Goal: Task Accomplishment & Management: Complete application form

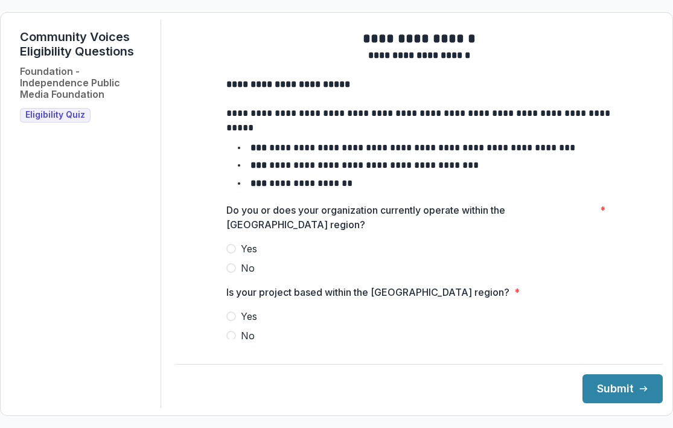
click at [231, 254] on span at bounding box center [231, 249] width 10 height 10
click at [230, 321] on span at bounding box center [231, 317] width 10 height 10
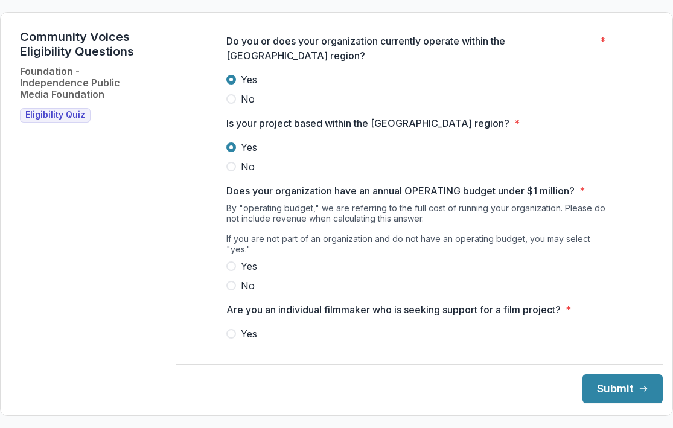
scroll to position [177, 0]
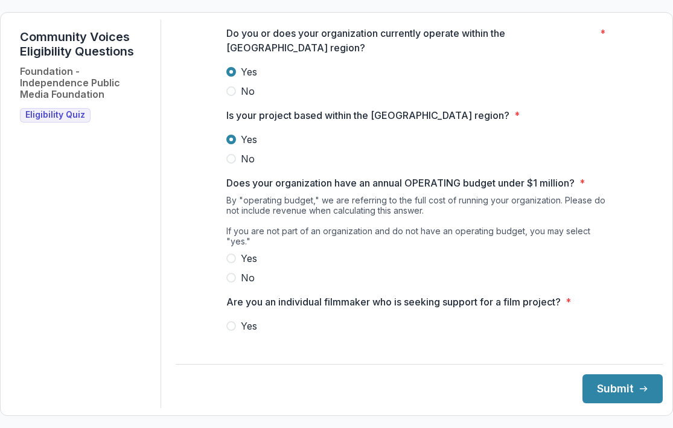
click at [228, 256] on span at bounding box center [231, 259] width 10 height 10
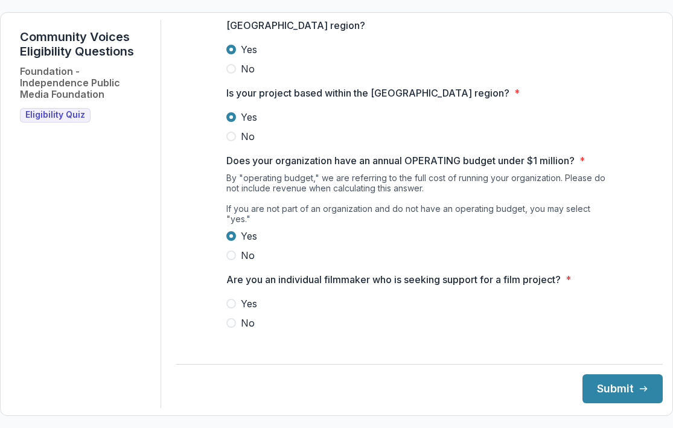
click at [231, 325] on span at bounding box center [231, 323] width 10 height 10
click at [594, 390] on button "Submit" at bounding box center [623, 388] width 80 height 29
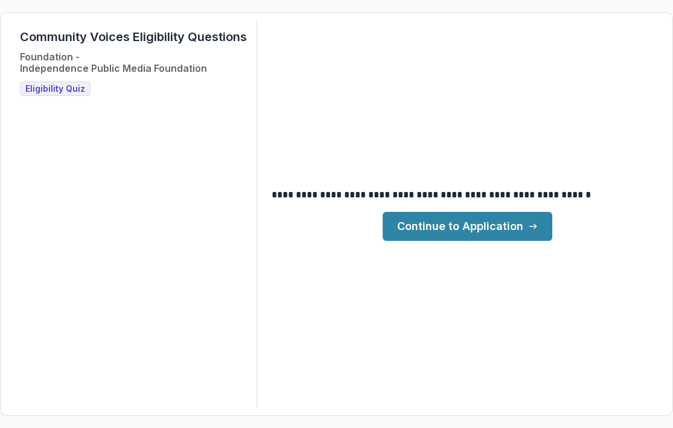
click at [445, 230] on link "Continue to Application" at bounding box center [468, 226] width 170 height 29
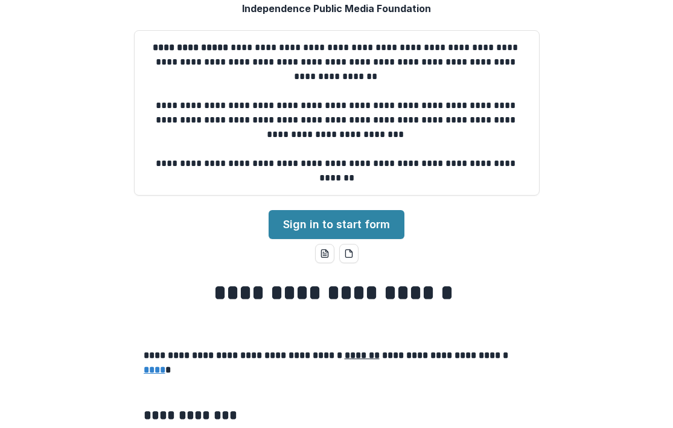
scroll to position [44, 0]
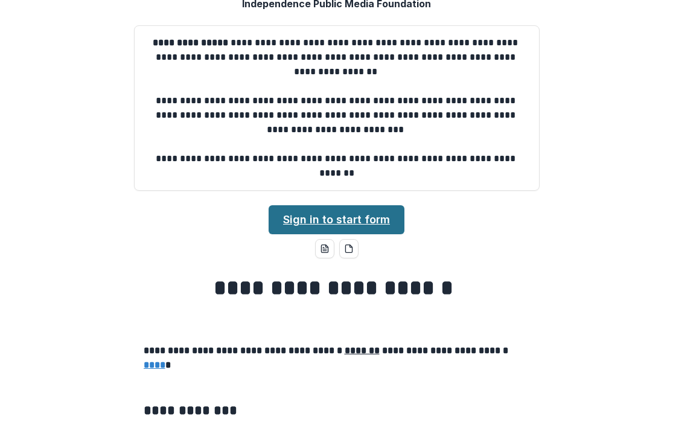
click at [307, 220] on link "Sign in to start form" at bounding box center [337, 219] width 136 height 29
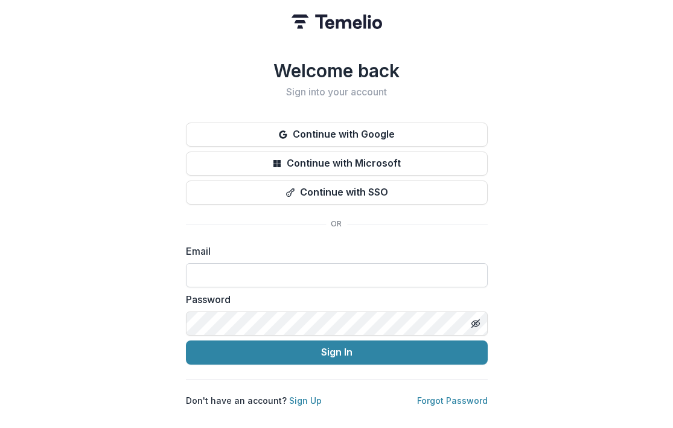
click at [262, 271] on input at bounding box center [337, 275] width 302 height 24
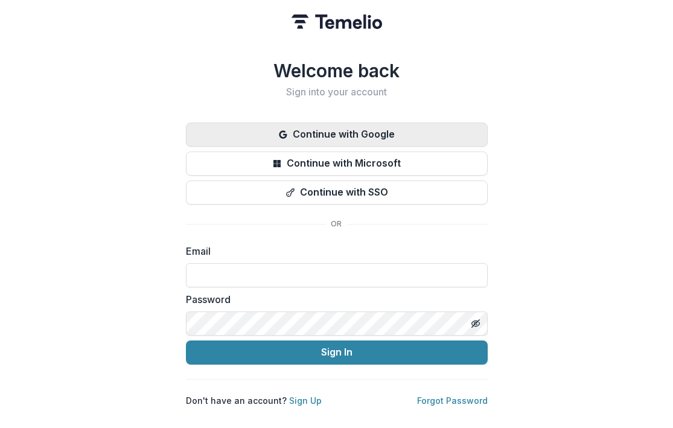
click at [301, 129] on button "Continue with Google" at bounding box center [337, 135] width 302 height 24
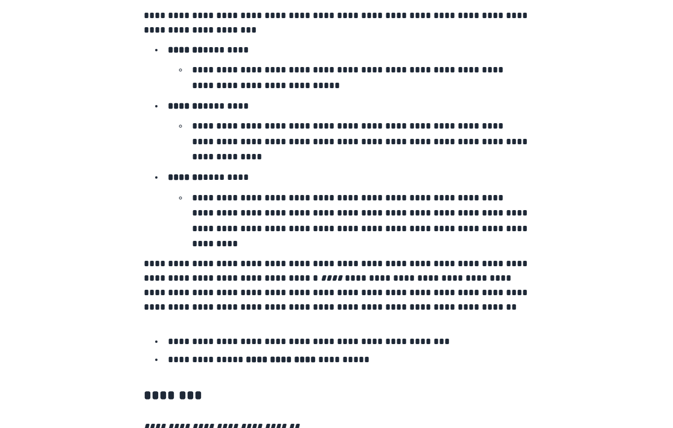
scroll to position [2193, 0]
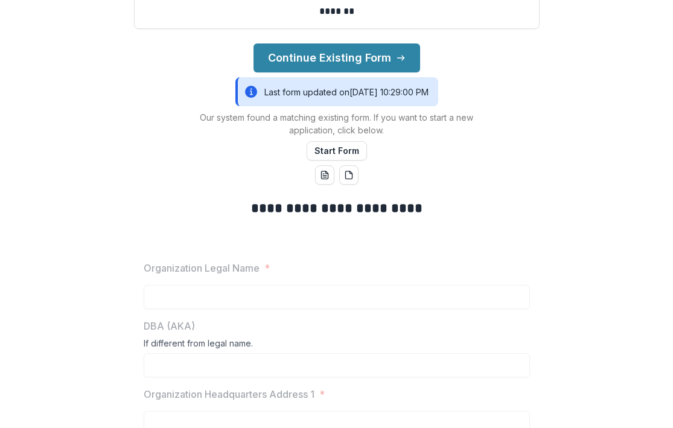
scroll to position [207, 0]
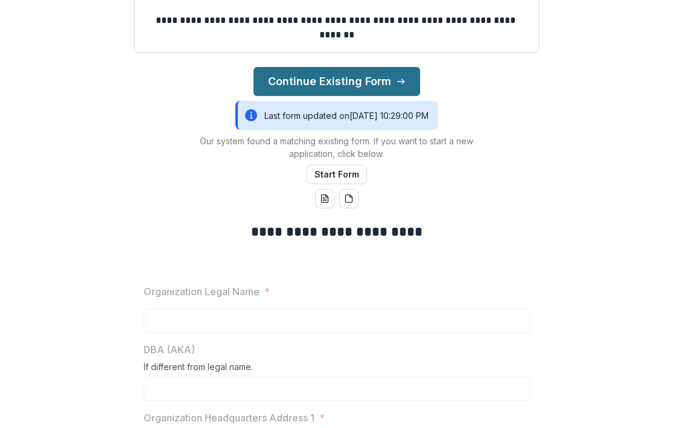
click at [327, 79] on button "Continue Existing Form" at bounding box center [337, 81] width 167 height 29
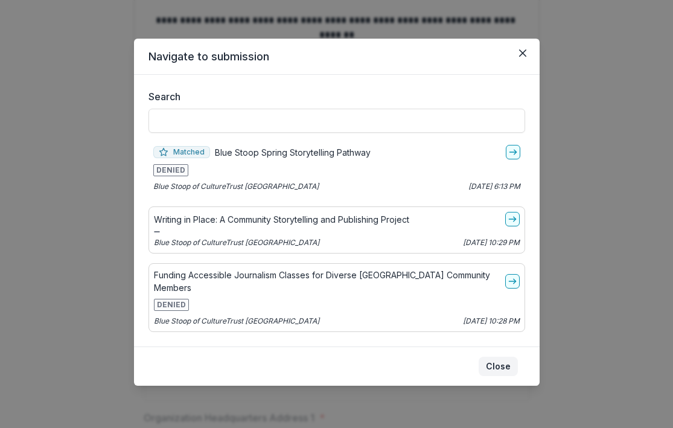
click at [515, 357] on button "Close" at bounding box center [498, 366] width 39 height 19
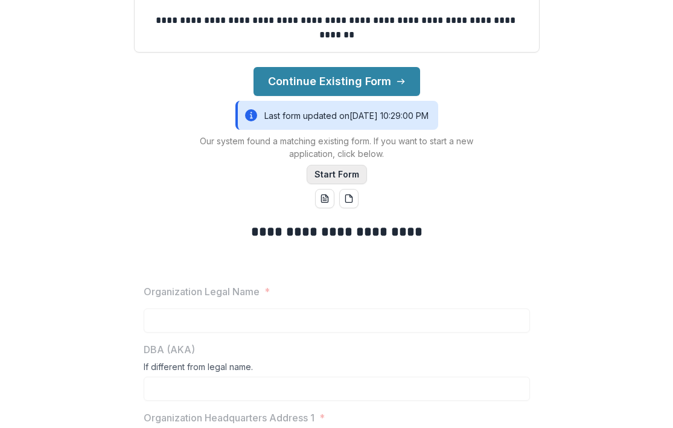
click at [345, 172] on button "Start Form" at bounding box center [337, 174] width 60 height 19
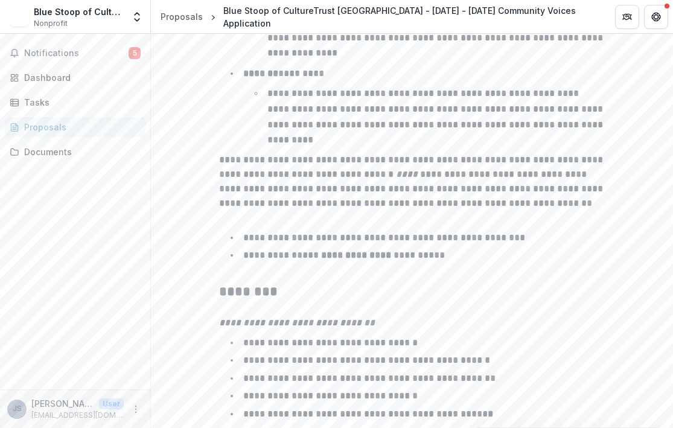
scroll to position [2000, 0]
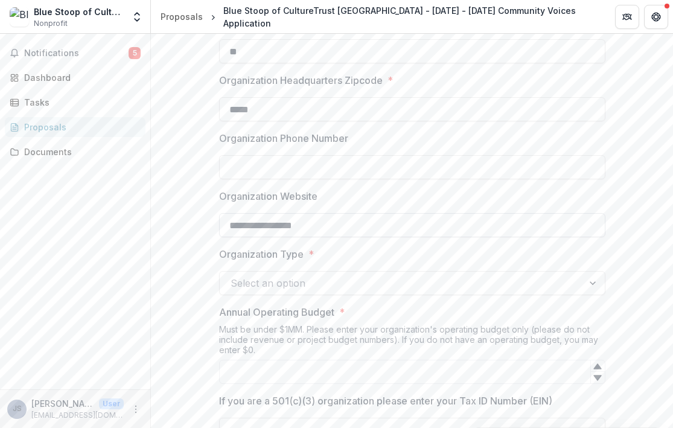
scroll to position [581, 0]
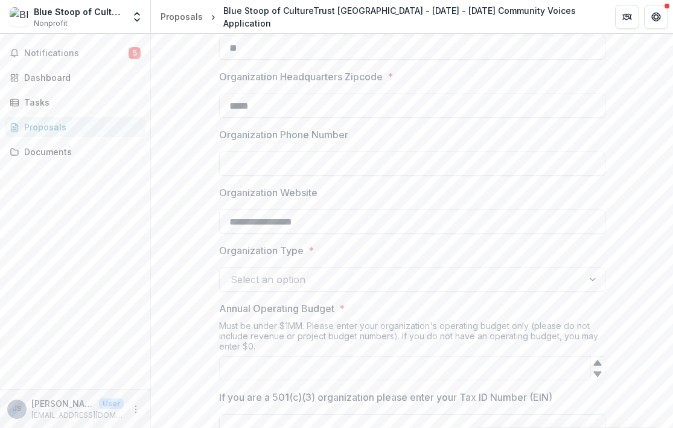
click at [279, 275] on div at bounding box center [402, 279] width 342 height 17
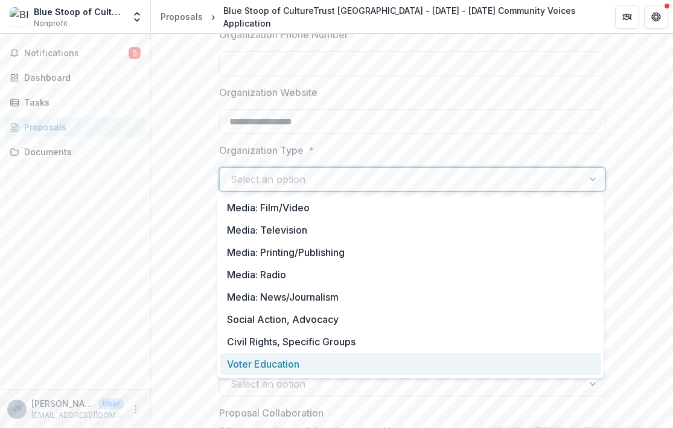
scroll to position [20, 0]
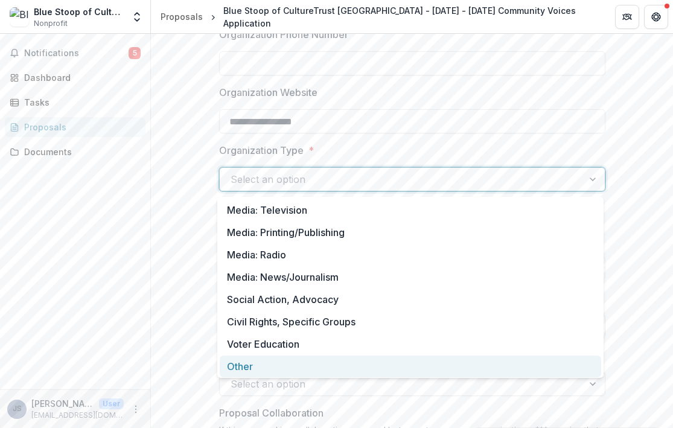
click at [279, 368] on div "Other" at bounding box center [411, 367] width 382 height 22
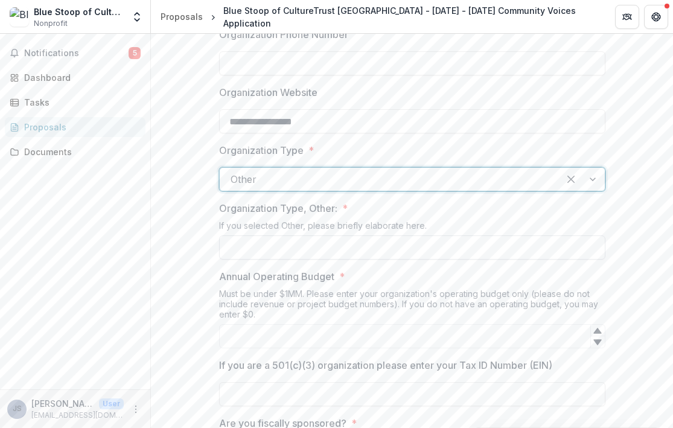
click at [289, 254] on input "Organization Type, Other: *" at bounding box center [412, 248] width 386 height 24
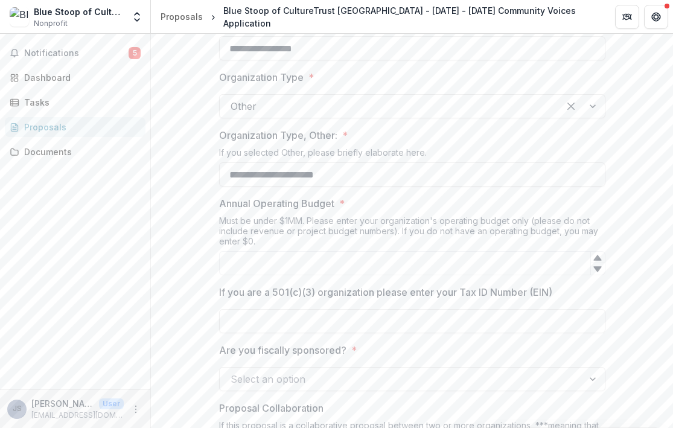
scroll to position [769, 0]
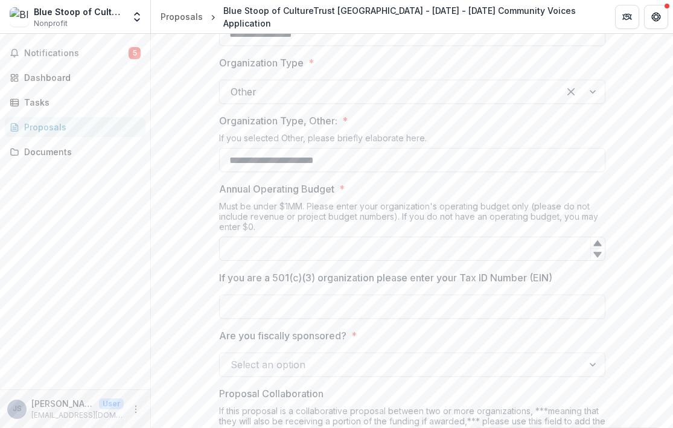
type input "**********"
click at [280, 255] on input "Annual Operating Budget *" at bounding box center [412, 249] width 386 height 24
paste input "*********"
type input "******"
click at [265, 307] on input "If you are a 501(c)(3) organization please enter your Tax ID Number (EIN)" at bounding box center [412, 307] width 386 height 24
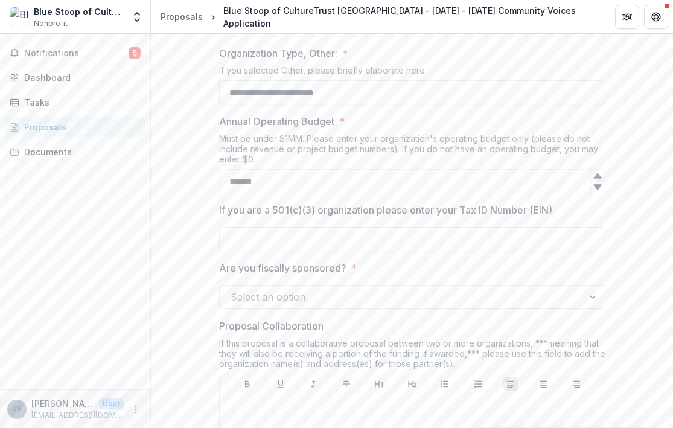
scroll to position [851, 0]
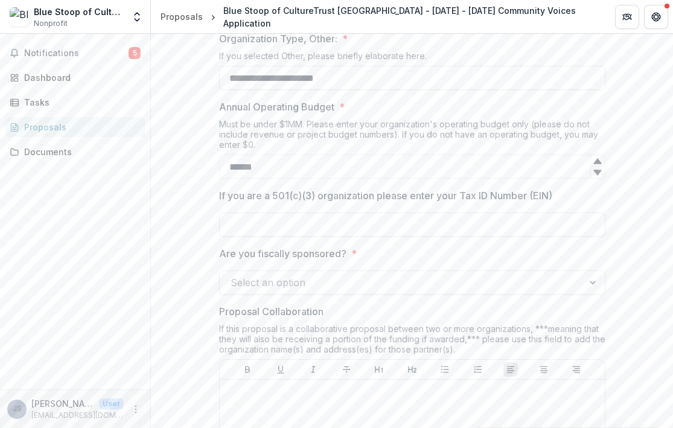
click at [244, 282] on div at bounding box center [402, 282] width 342 height 17
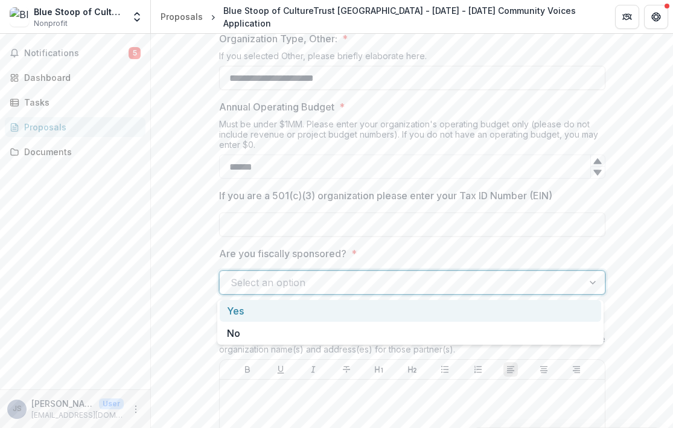
click at [244, 308] on div "Yes" at bounding box center [411, 311] width 382 height 22
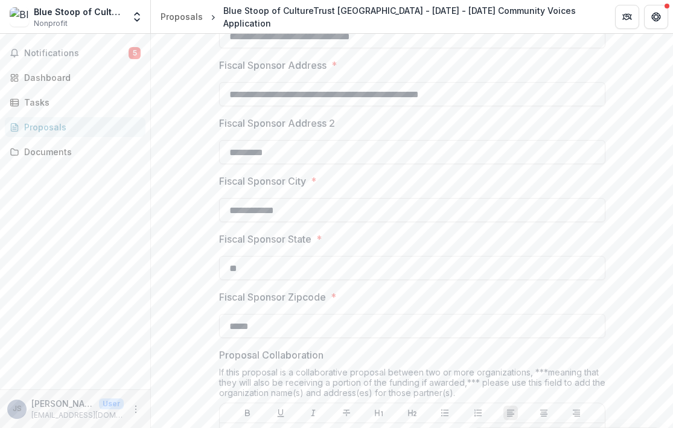
scroll to position [1158, 0]
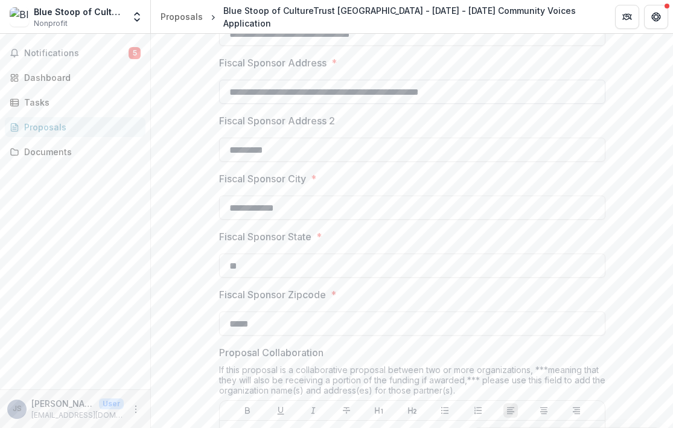
drag, startPoint x: 296, startPoint y: 92, endPoint x: 339, endPoint y: 93, distance: 42.9
click at [339, 93] on input "**********" at bounding box center [412, 92] width 386 height 24
click at [444, 92] on input "**********" at bounding box center [412, 92] width 386 height 24
type input "**********"
click at [437, 126] on label "Fiscal Sponsor Address 2" at bounding box center [408, 121] width 379 height 14
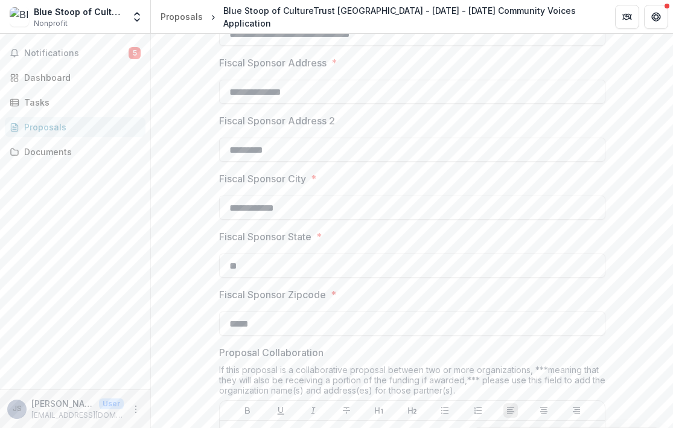
click at [437, 138] on input "*********" at bounding box center [412, 150] width 386 height 24
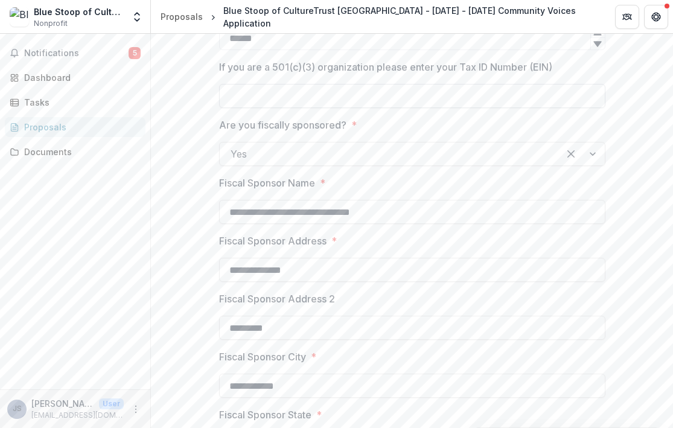
scroll to position [934, 0]
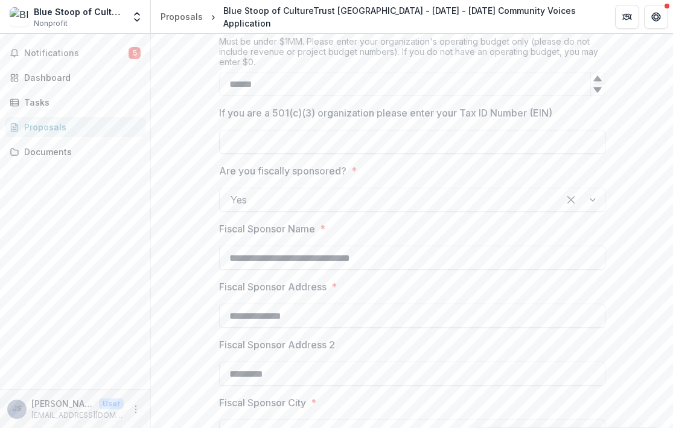
click at [272, 144] on input "If you are a 501(c)(3) organization please enter your Tax ID Number (EIN)" at bounding box center [412, 142] width 386 height 24
paste input "**********"
type input "**********"
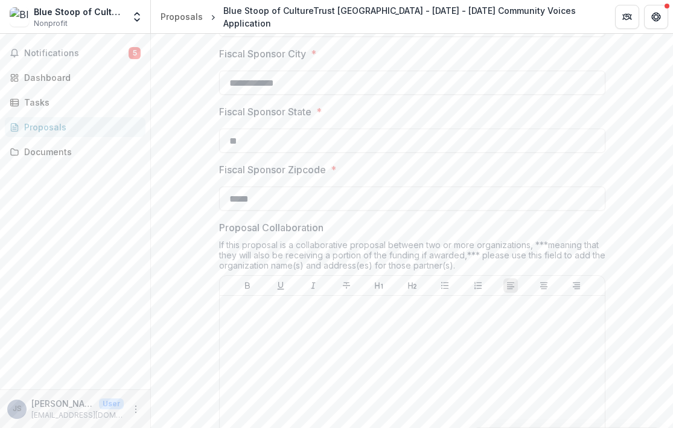
scroll to position [1317, 0]
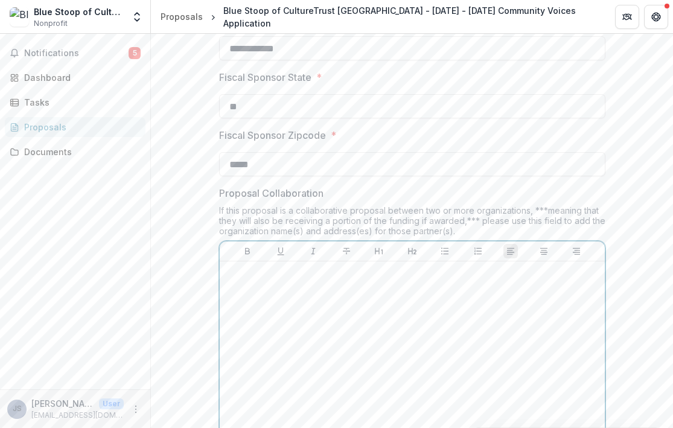
click at [260, 299] on div at bounding box center [413, 356] width 376 height 181
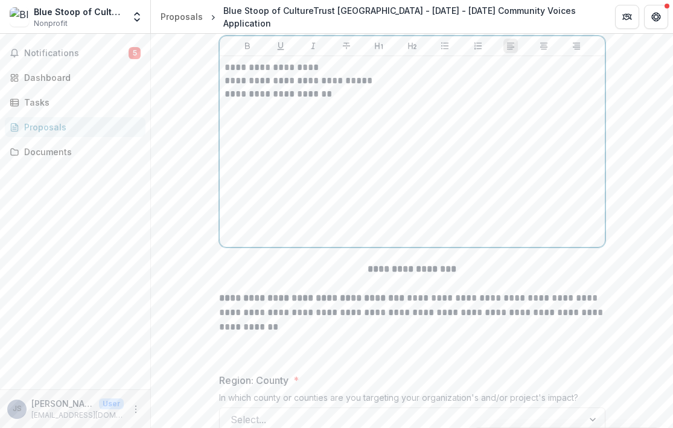
scroll to position [1502, 0]
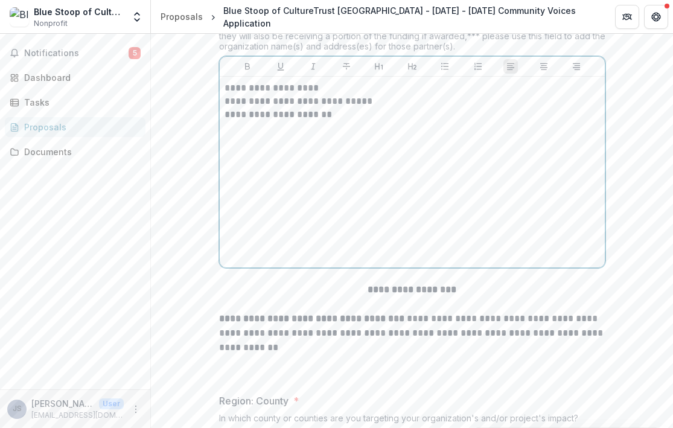
click at [255, 115] on p "**********" at bounding box center [413, 114] width 376 height 13
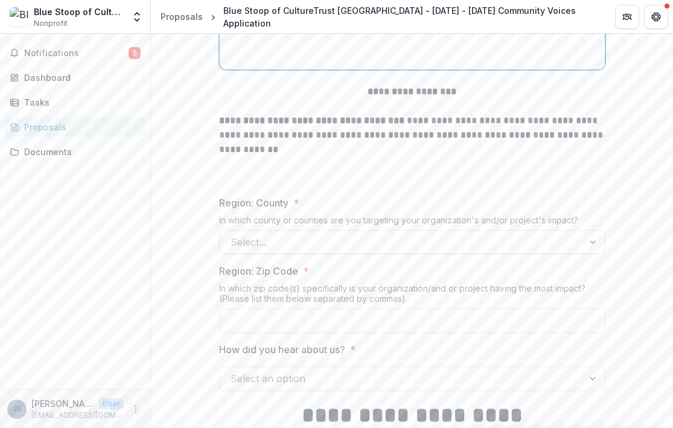
scroll to position [1709, 0]
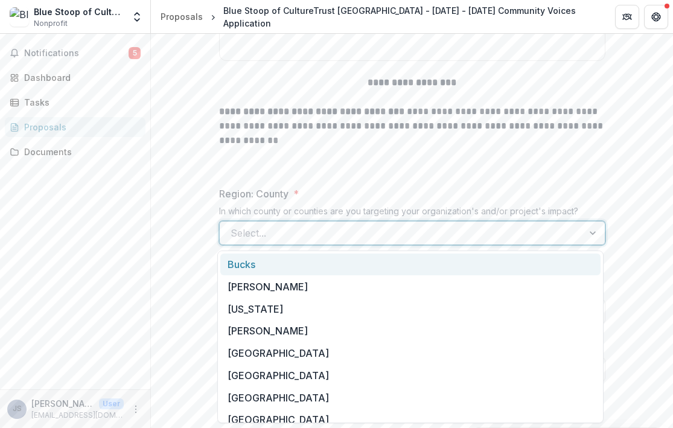
click at [320, 228] on div at bounding box center [402, 233] width 342 height 17
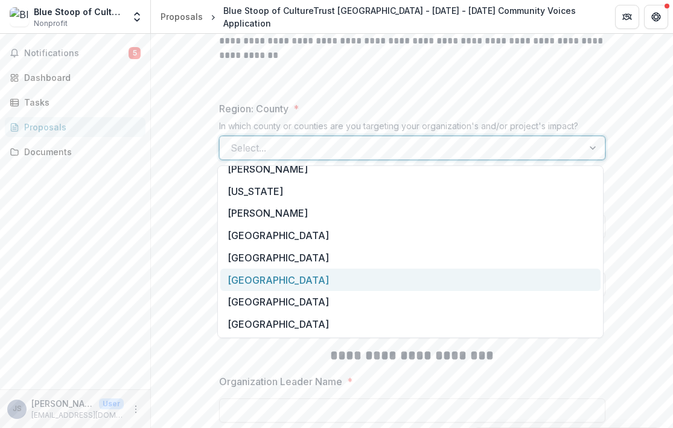
scroll to position [33, 0]
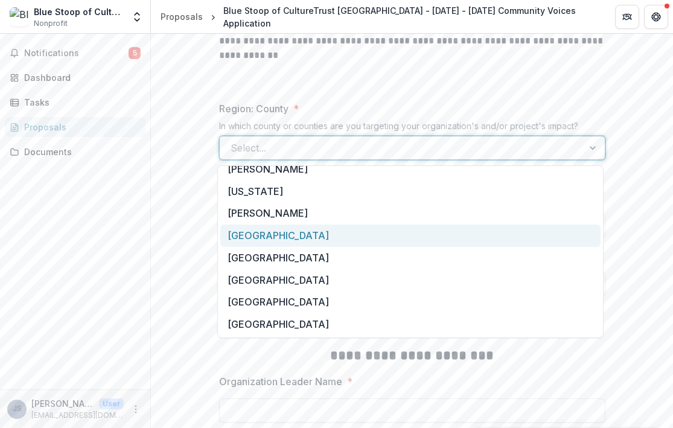
click at [265, 240] on div "[GEOGRAPHIC_DATA]" at bounding box center [410, 236] width 380 height 22
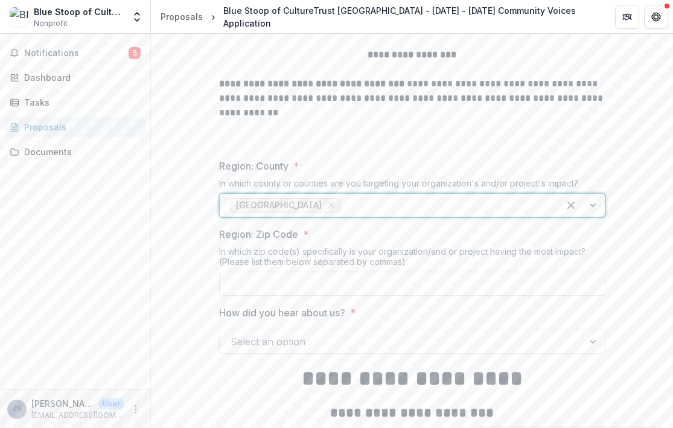
scroll to position [1736, 0]
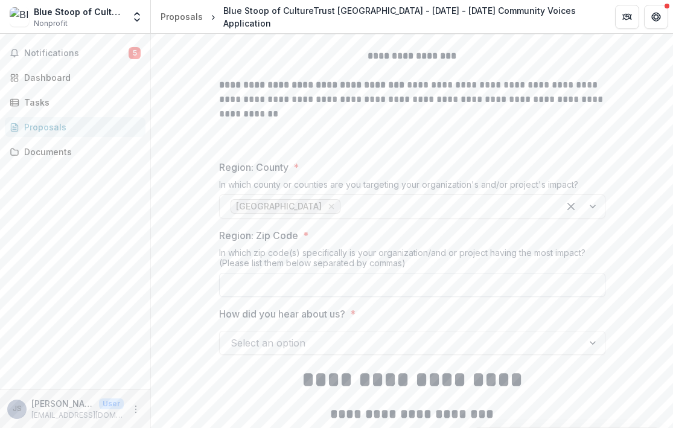
click at [307, 286] on input "Region: Zip Code *" at bounding box center [412, 285] width 386 height 24
paste input "**********"
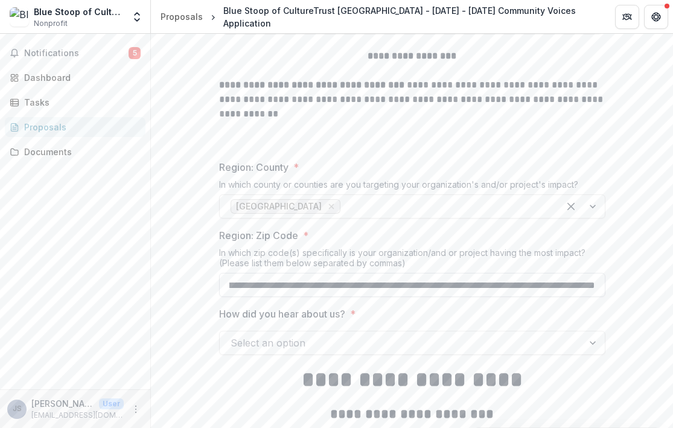
scroll to position [0, 0]
click at [251, 287] on input "**********" at bounding box center [412, 285] width 386 height 24
click at [285, 284] on input "**********" at bounding box center [412, 285] width 386 height 24
paste input "text"
type input "**********"
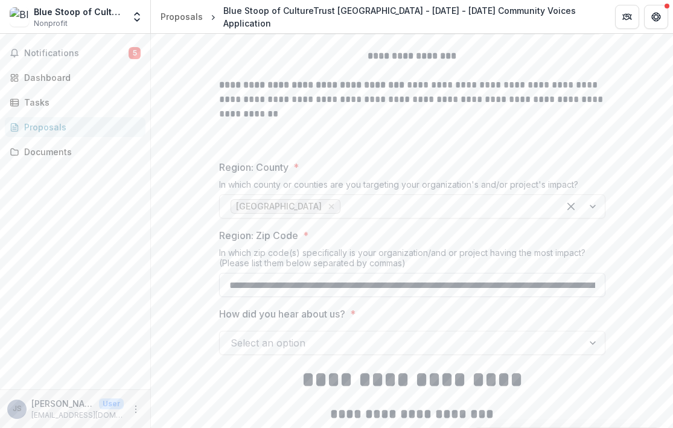
scroll to position [0, 2050]
click at [295, 286] on input "**********" at bounding box center [412, 285] width 386 height 24
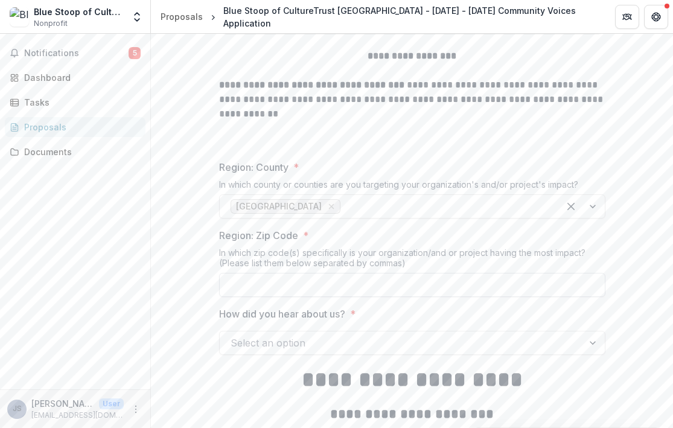
scroll to position [0, 0]
type input "**********"
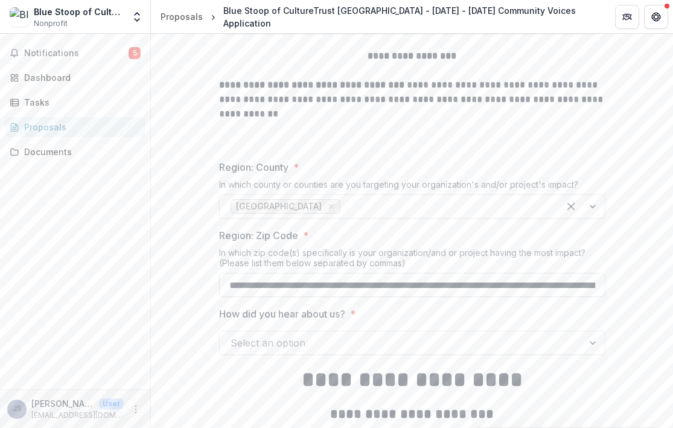
click at [545, 281] on input "**********" at bounding box center [412, 285] width 386 height 24
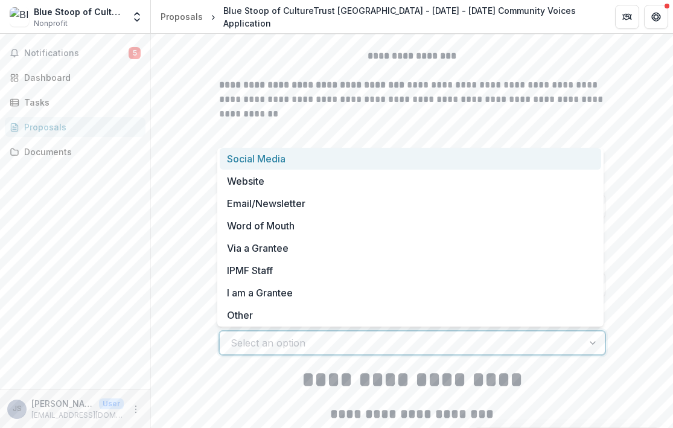
click at [289, 341] on div at bounding box center [402, 343] width 342 height 17
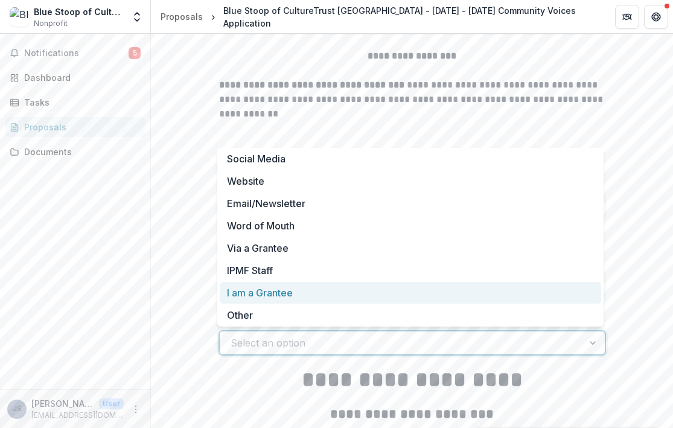
click at [265, 292] on div "I am a Grantee" at bounding box center [411, 293] width 382 height 22
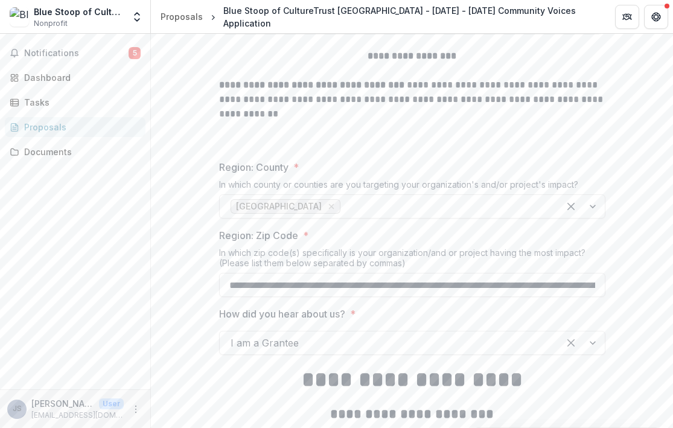
click at [230, 398] on div "**********" at bounding box center [412, 175] width 386 height 3379
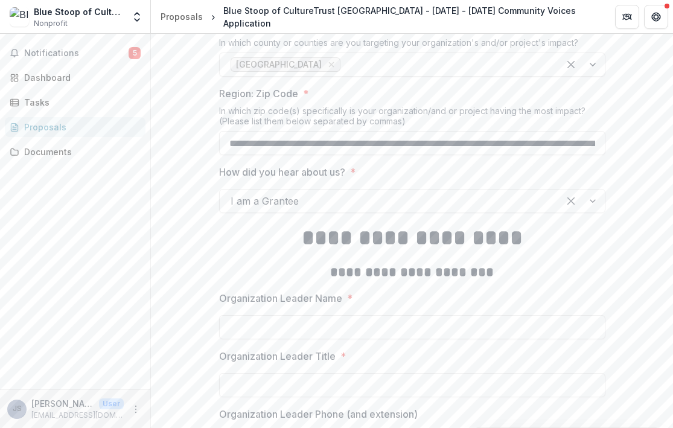
scroll to position [2063, 0]
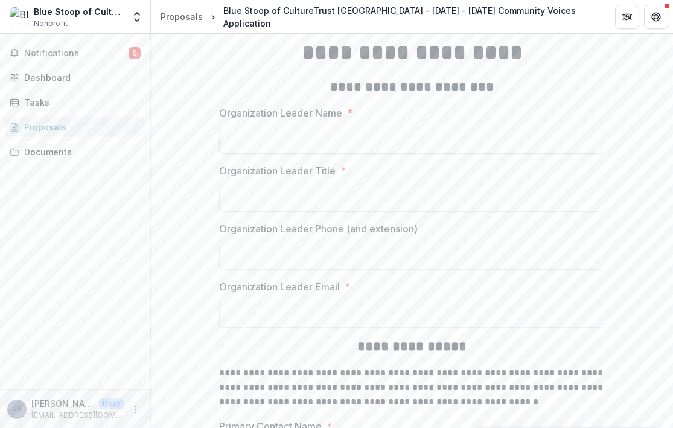
click at [273, 150] on input "Organization Leader Name *" at bounding box center [412, 142] width 386 height 24
type input "**********"
click at [274, 143] on input "**********" at bounding box center [412, 142] width 386 height 24
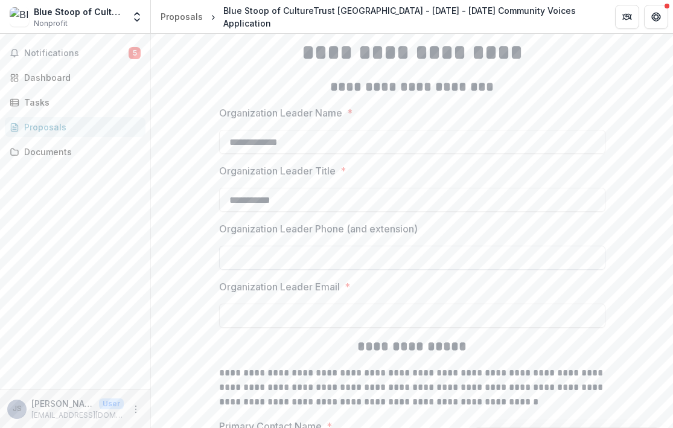
type input "**********"
click at [254, 260] on input "Organization Leader Phone (and extension)" at bounding box center [412, 258] width 386 height 24
click at [242, 326] on input "Organization Leader Email *" at bounding box center [412, 316] width 386 height 24
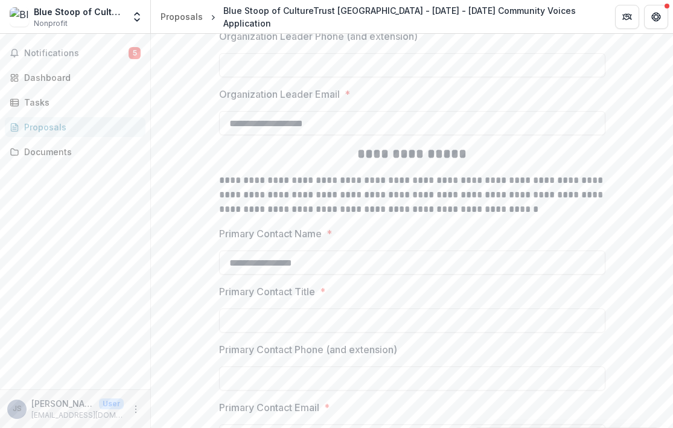
scroll to position [2383, 0]
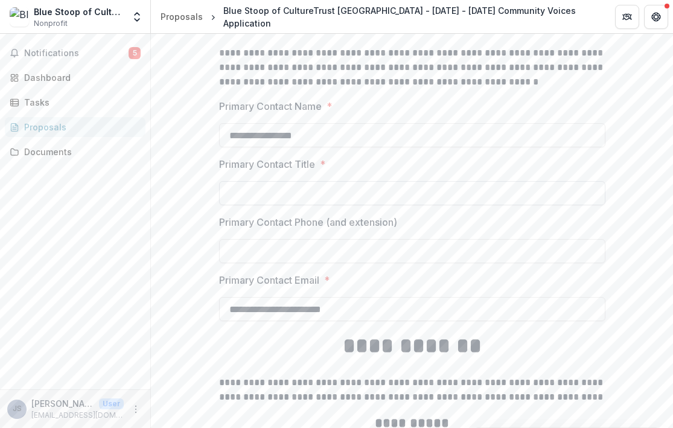
type input "**********"
click at [276, 193] on input "Primary Contact Title *" at bounding box center [412, 193] width 386 height 24
type input "**********"
click at [279, 243] on input "Primary Contact Phone (and extension)" at bounding box center [412, 251] width 386 height 24
type input "**********"
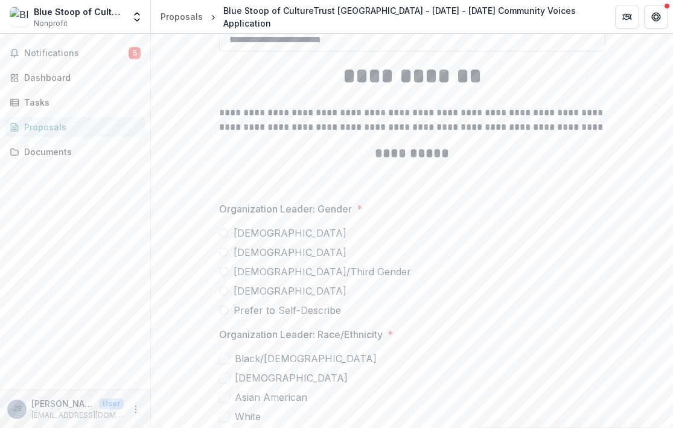
scroll to position [2643, 0]
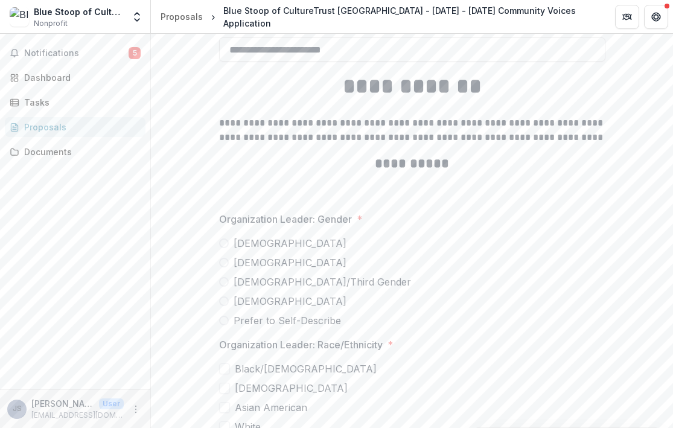
click at [220, 245] on span at bounding box center [224, 244] width 10 height 10
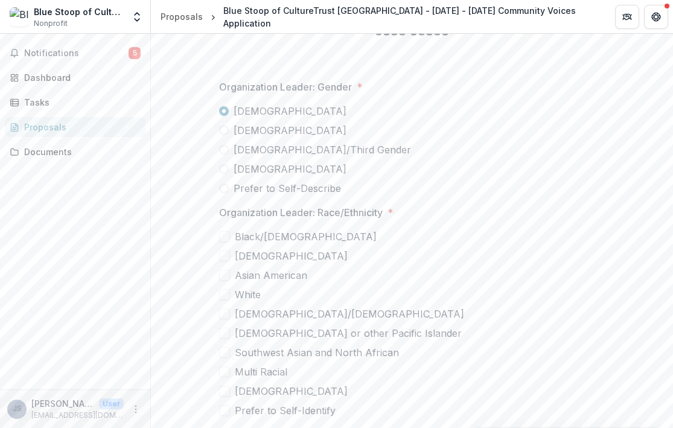
scroll to position [2778, 0]
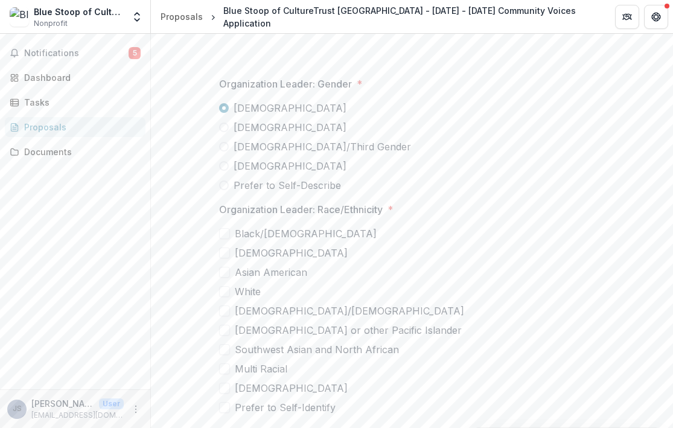
click at [220, 235] on span at bounding box center [224, 233] width 11 height 11
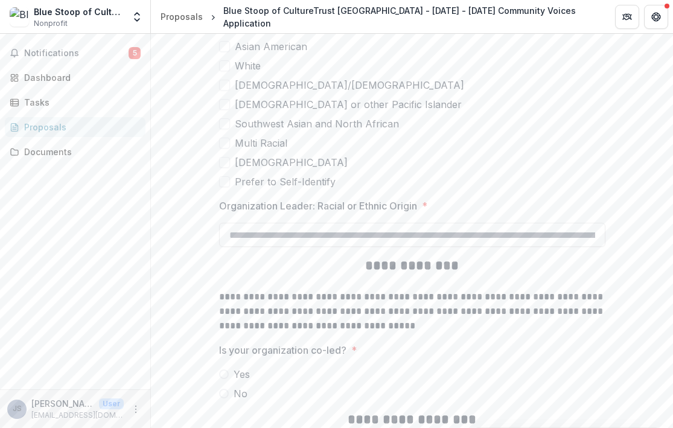
scroll to position [3020, 0]
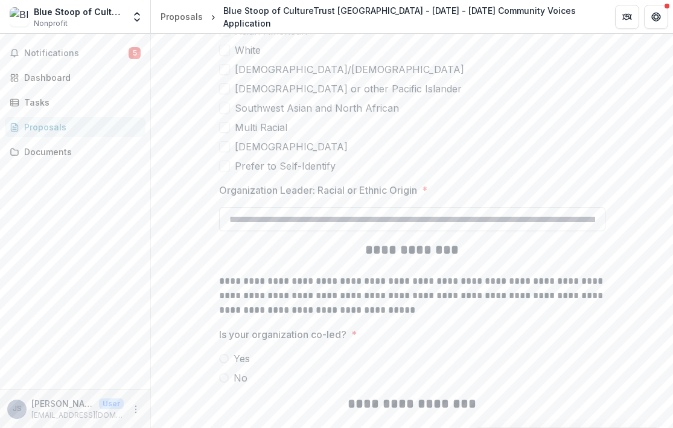
click at [254, 223] on input "Organization Leader: Racial or Ethnic Origin *" at bounding box center [412, 219] width 386 height 24
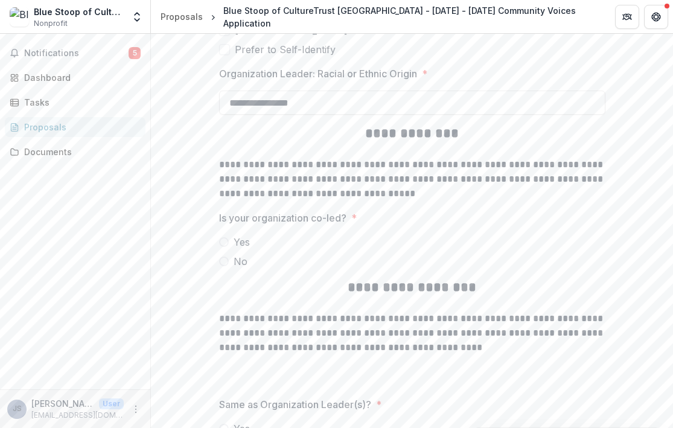
scroll to position [3141, 0]
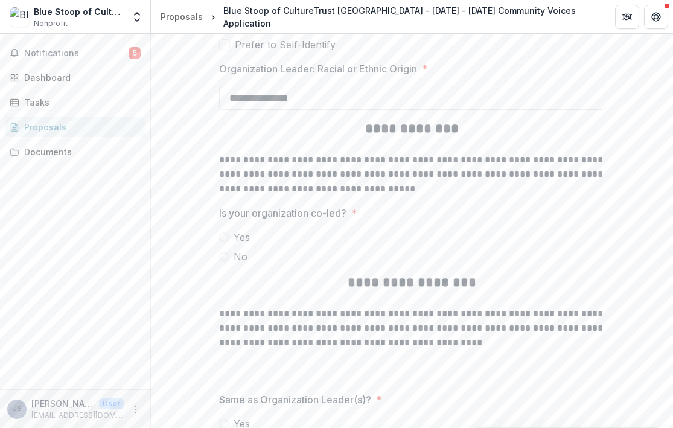
type input "**********"
click at [222, 233] on span at bounding box center [224, 238] width 10 height 10
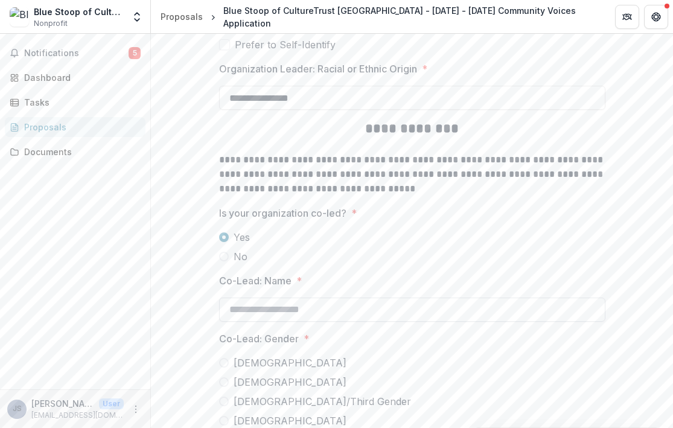
click at [258, 306] on input "Co-Lead: Name *" at bounding box center [412, 310] width 386 height 24
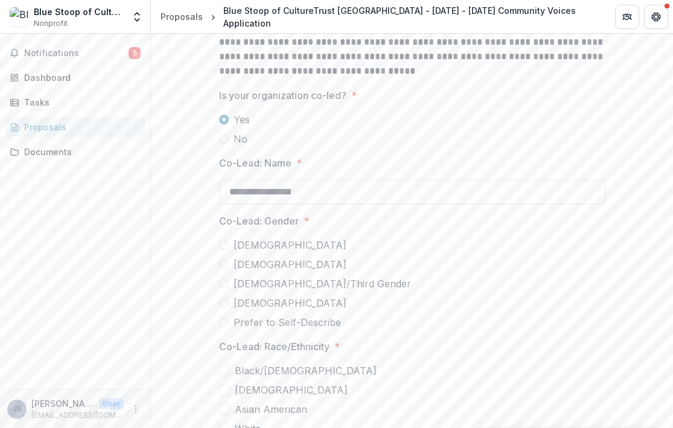
scroll to position [3304, 0]
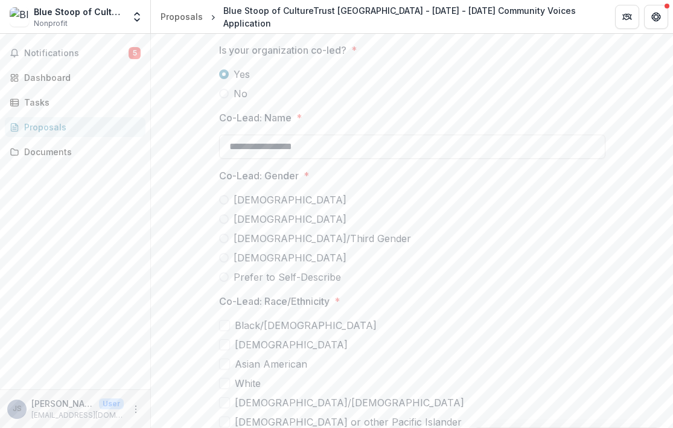
type input "**********"
click at [221, 261] on span at bounding box center [224, 258] width 10 height 10
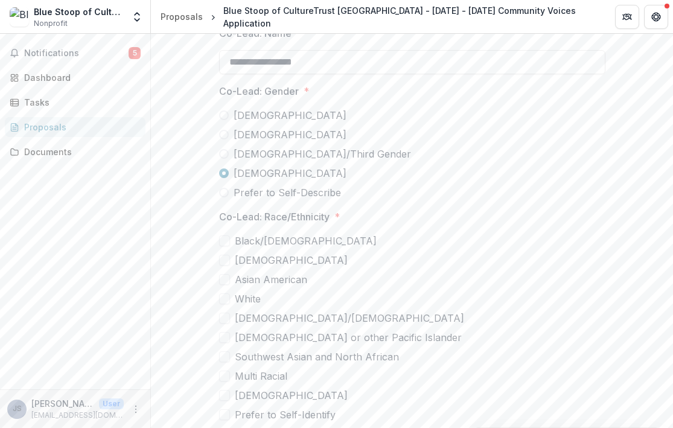
scroll to position [3398, 0]
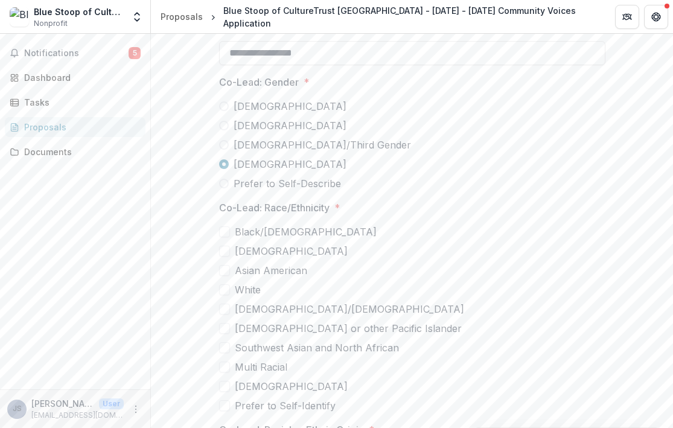
click at [223, 289] on span at bounding box center [224, 289] width 11 height 11
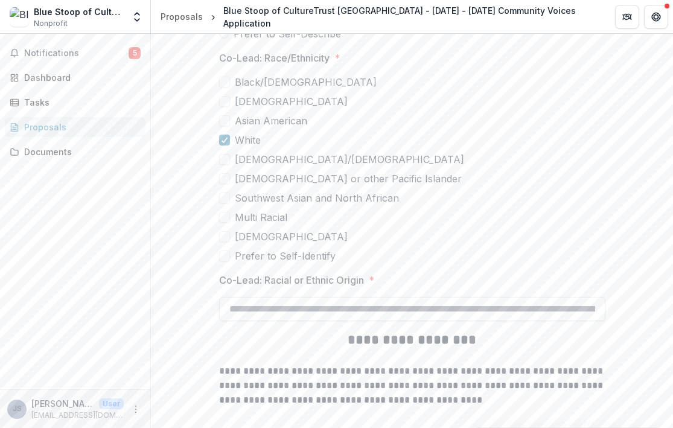
scroll to position [3555, 0]
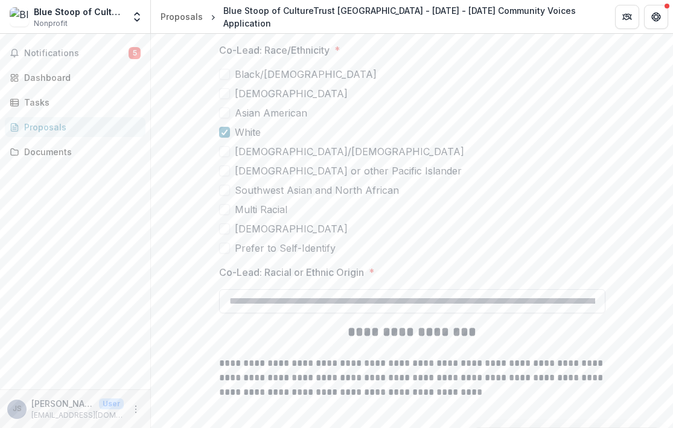
click at [249, 302] on input "Co-Lead: Racial or Ethnic Origin *" at bounding box center [412, 301] width 386 height 24
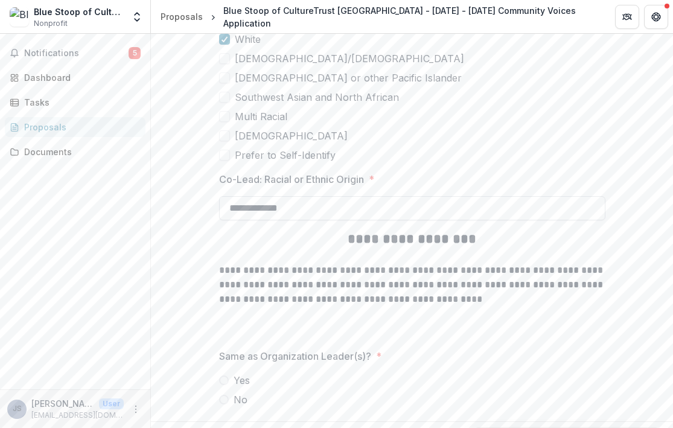
scroll to position [3681, 0]
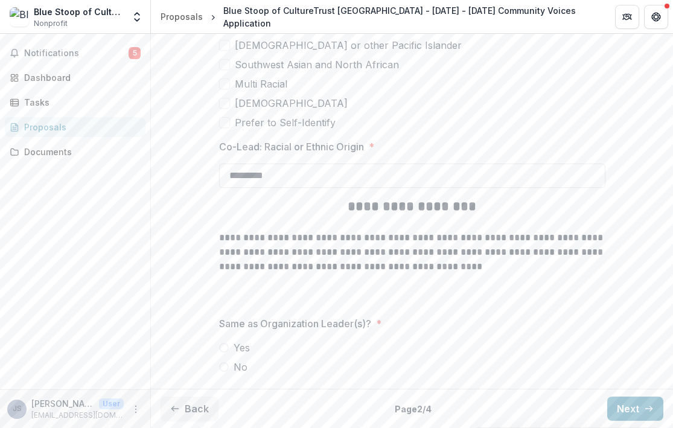
type input "*********"
click at [219, 266] on p "**********" at bounding box center [412, 252] width 386 height 43
click at [224, 344] on span at bounding box center [224, 348] width 10 height 10
click at [620, 404] on button "Next" at bounding box center [636, 409] width 56 height 24
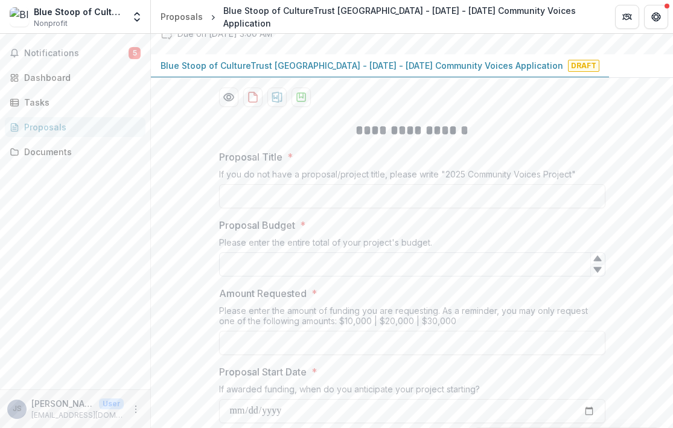
scroll to position [127, 0]
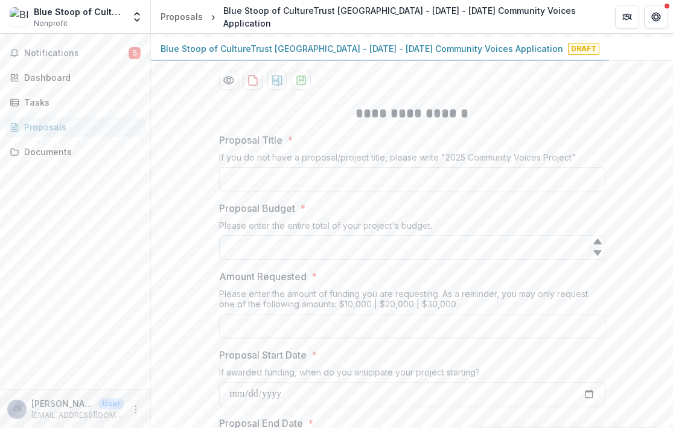
click at [271, 246] on input "Proposal Budget *" at bounding box center [412, 248] width 386 height 24
click at [239, 248] on input "*****" at bounding box center [412, 248] width 386 height 24
type input "*****"
click at [241, 328] on input "Amount Requested *" at bounding box center [412, 326] width 386 height 24
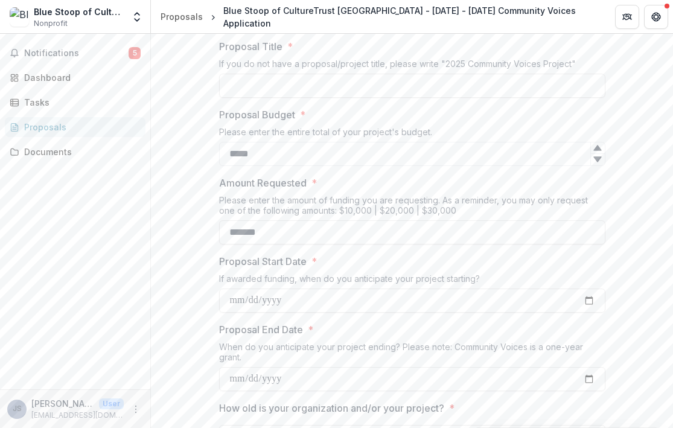
scroll to position [238, 0]
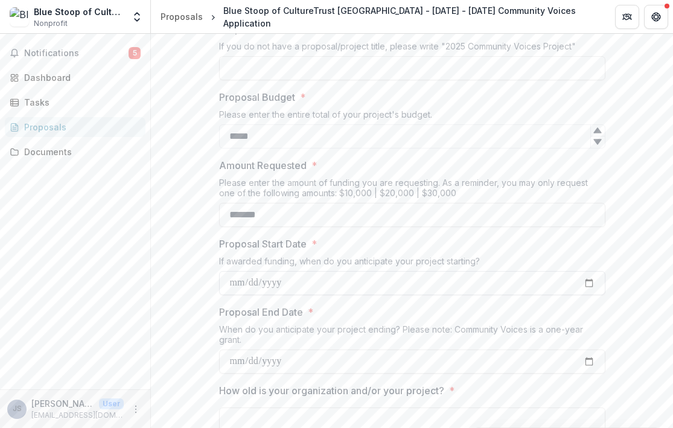
type input "*******"
click at [243, 284] on input "Proposal Start Date *" at bounding box center [412, 283] width 386 height 24
click at [585, 284] on input "Proposal Start Date *" at bounding box center [412, 283] width 386 height 24
type input "**********"
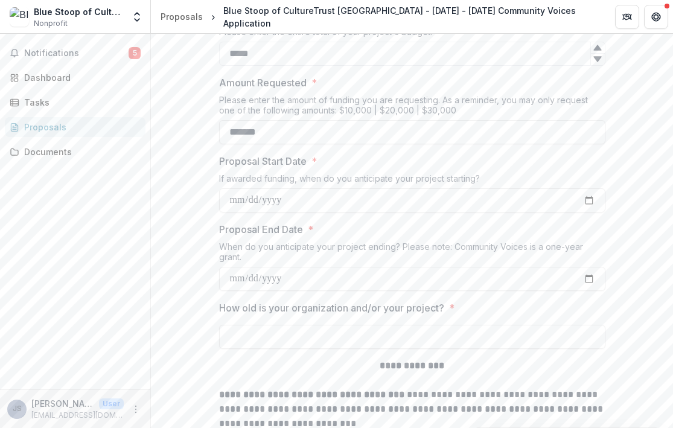
scroll to position [322, 0]
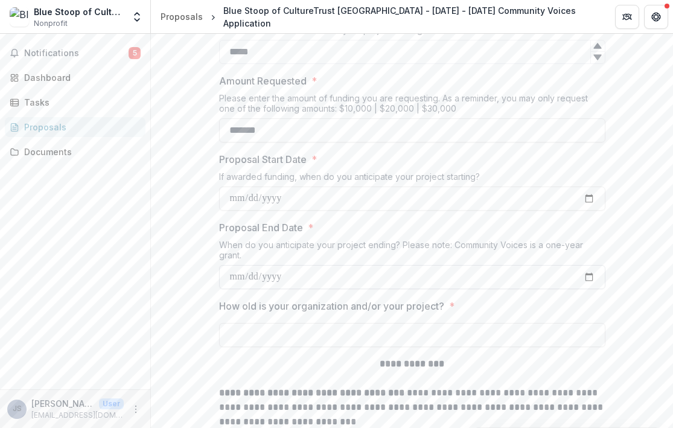
click at [280, 275] on input "Proposal End Date *" at bounding box center [412, 277] width 386 height 24
click at [588, 274] on input "Proposal End Date *" at bounding box center [412, 277] width 386 height 24
type input "**********"
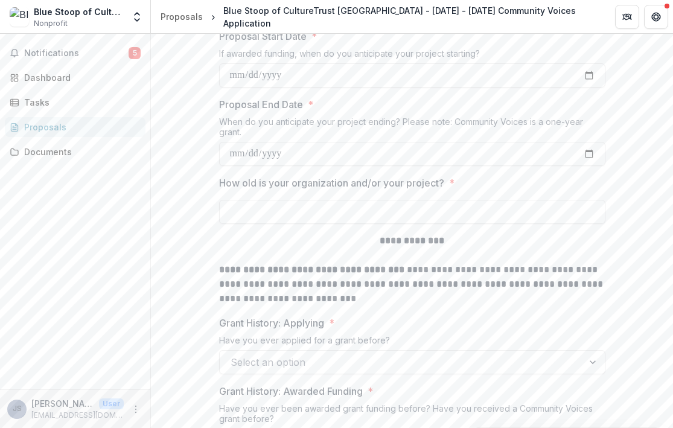
scroll to position [448, 0]
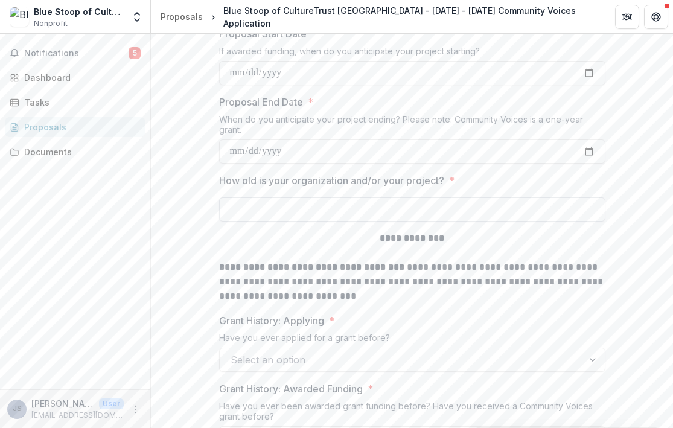
click at [275, 206] on input "How old is your organization and/or your project? *" at bounding box center [412, 209] width 386 height 24
type input "*******"
click at [251, 271] on strong "**********" at bounding box center [313, 267] width 188 height 9
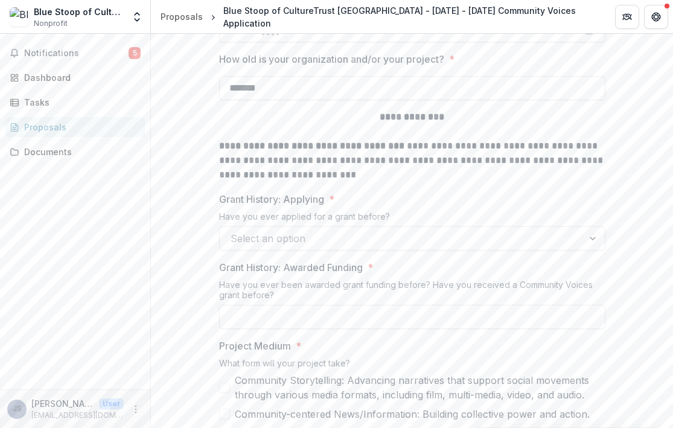
scroll to position [572, 0]
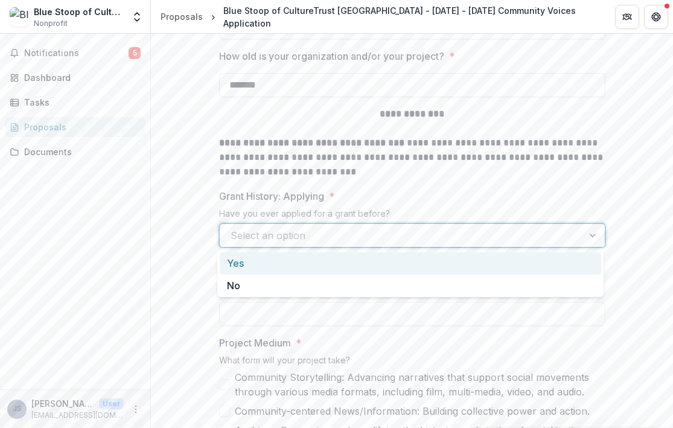
click at [263, 233] on div at bounding box center [402, 235] width 342 height 17
click at [254, 271] on div "Yes" at bounding box center [411, 263] width 382 height 22
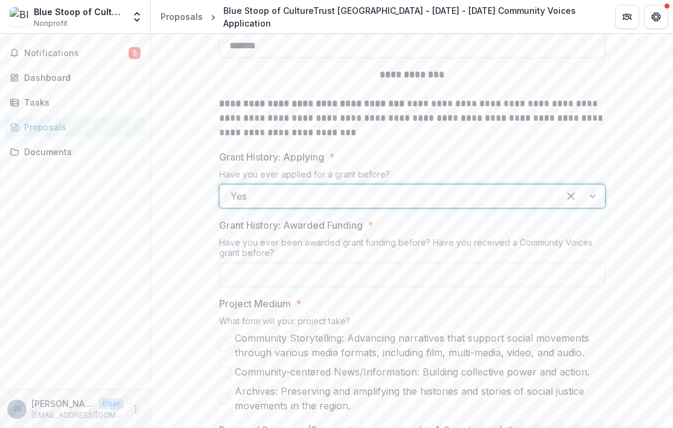
scroll to position [619, 0]
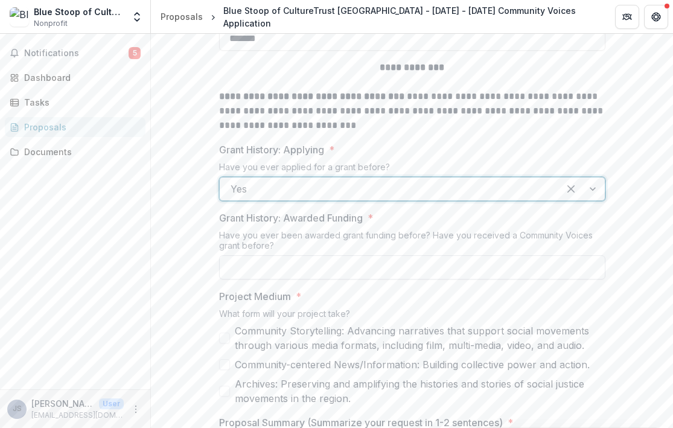
click at [258, 263] on input "Grant History: Awarded Funding *" at bounding box center [412, 267] width 386 height 24
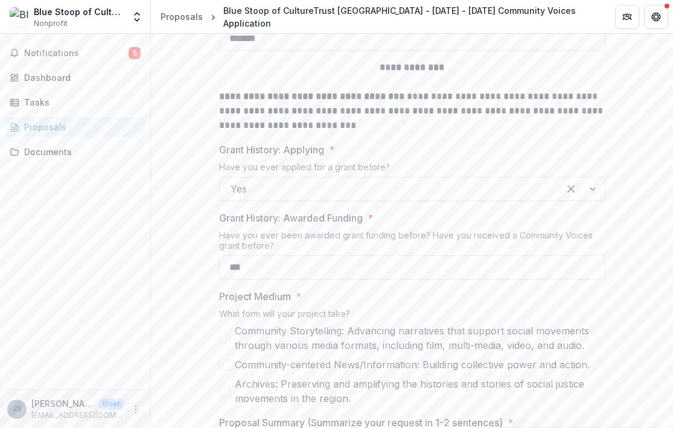
type input "***"
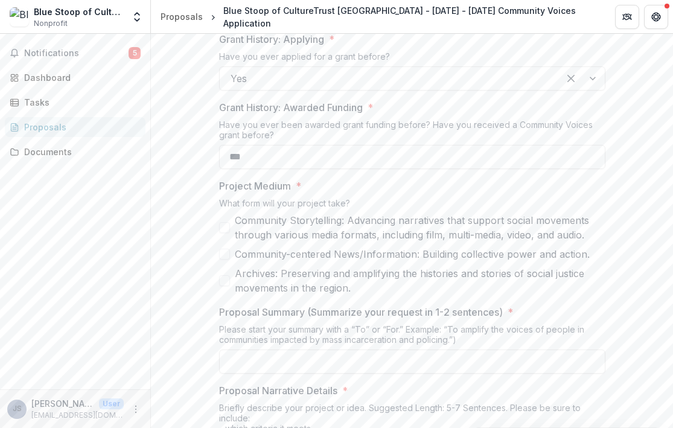
scroll to position [747, 0]
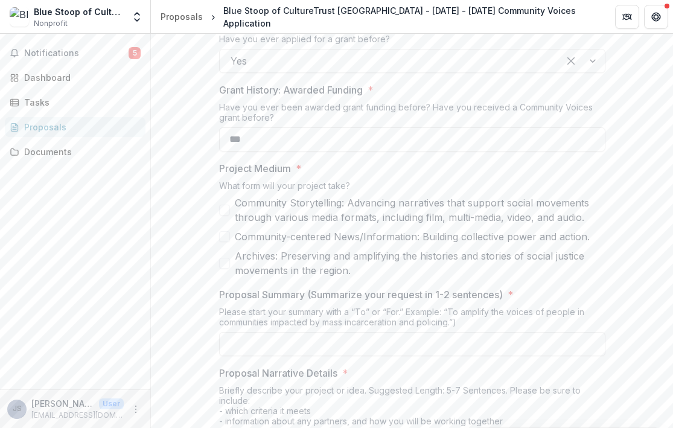
click at [222, 208] on span at bounding box center [224, 210] width 11 height 11
click at [223, 235] on span at bounding box center [224, 236] width 11 height 11
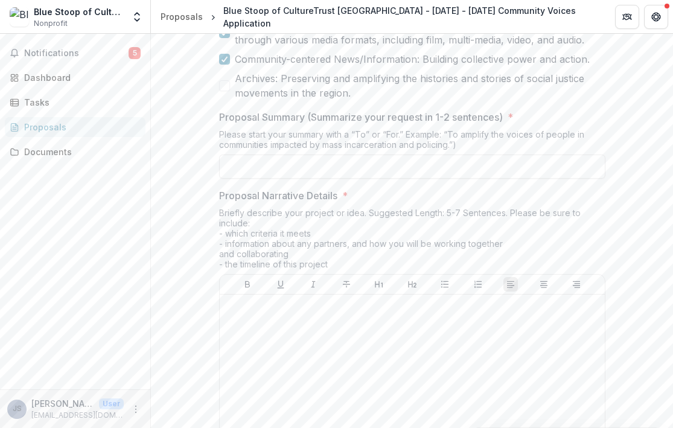
scroll to position [935, 0]
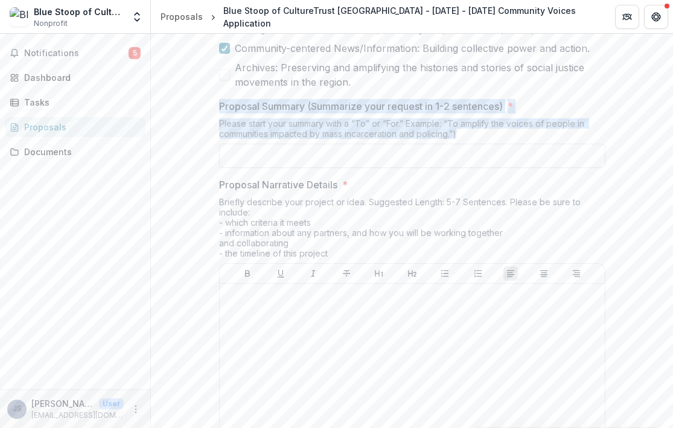
drag, startPoint x: 218, startPoint y: 103, endPoint x: 471, endPoint y: 139, distance: 255.5
click at [471, 139] on div "Proposal Summary (Summarize your request in 1-2 sentences) * Please start your …" at bounding box center [412, 133] width 386 height 69
copy div "Proposal Summary (Summarize your request in 1-2 sentences) * Please start your …"
click at [338, 255] on div "Briefly describe your project or idea. Suggested Length: 5-7 Sentences. Please …" at bounding box center [412, 230] width 386 height 66
copy div "Proposal Summary (Summarize your request in 1-2 sentences) * Please start your …"
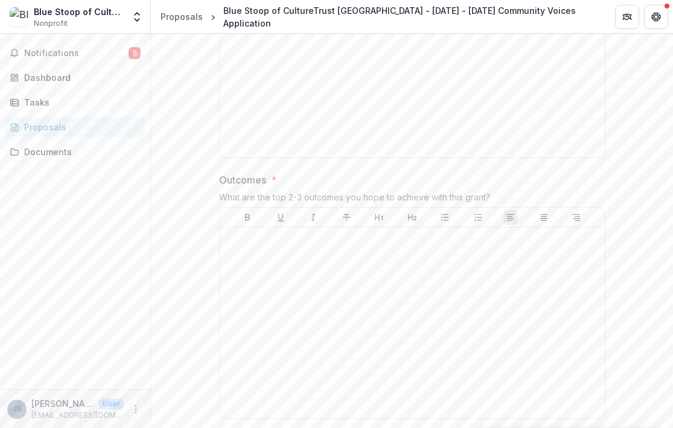
scroll to position [1345, 0]
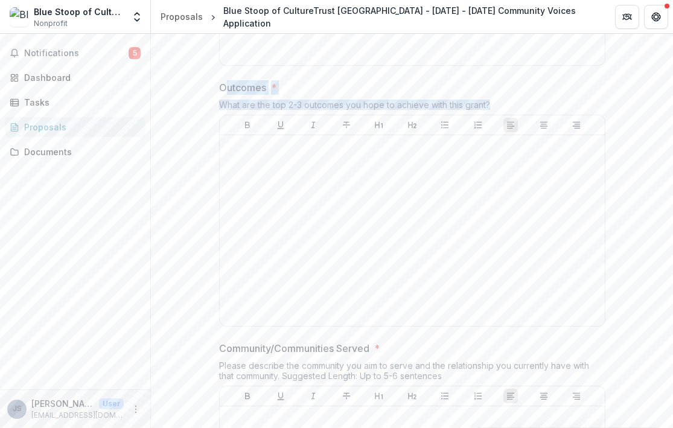
drag, startPoint x: 218, startPoint y: 89, endPoint x: 501, endPoint y: 104, distance: 283.1
click at [501, 104] on div "Outcomes * What are the top 2-3 outcomes you hope to achieve with this grant?" at bounding box center [412, 205] width 386 height 251
copy div "Outcomes * What are the top 2-3 outcomes you hope to achieve with this grant?"
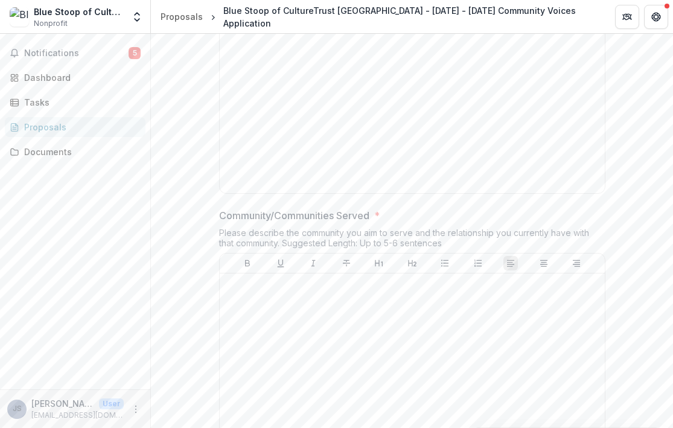
scroll to position [1490, 0]
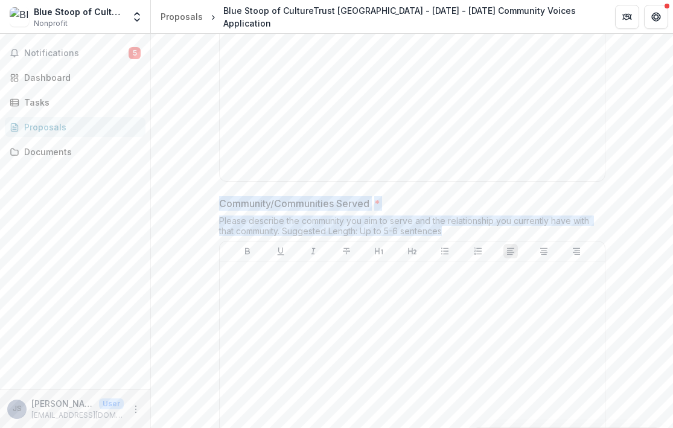
drag, startPoint x: 449, startPoint y: 231, endPoint x: 203, endPoint y: 208, distance: 247.5
copy div "Community/Communities Served * Please describe the community you aim to serve a…"
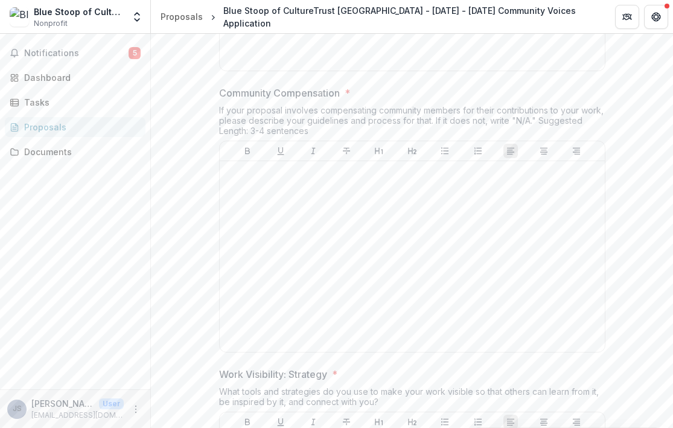
scroll to position [1814, 0]
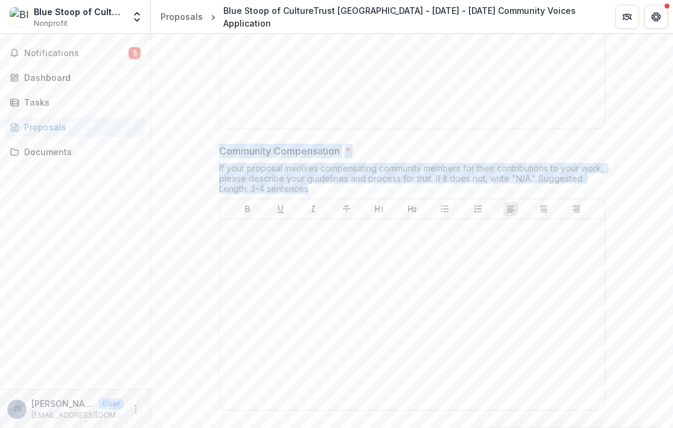
drag, startPoint x: 315, startPoint y: 189, endPoint x: 213, endPoint y: 152, distance: 107.9
click at [213, 152] on div "**********" at bounding box center [413, 163] width 406 height 3510
copy div "Community Compensation * If your proposal involves compensating community membe…"
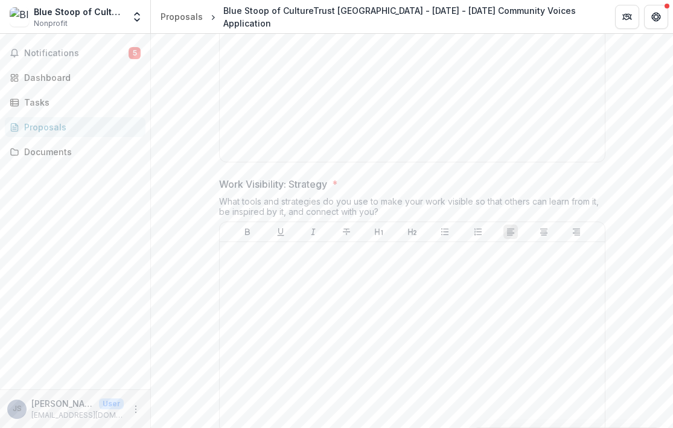
scroll to position [2065, 0]
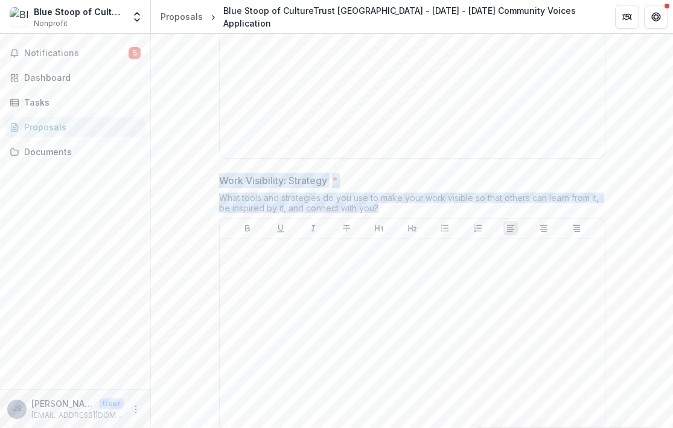
drag, startPoint x: 385, startPoint y: 208, endPoint x: 218, endPoint y: 183, distance: 169.2
click at [219, 182] on div "Work Visibility: Strategy * What tools and strategies do you use to make your w…" at bounding box center [412, 303] width 386 height 261
copy div "Work Visibility: Strategy * What tools and strategies do you use to make your w…"
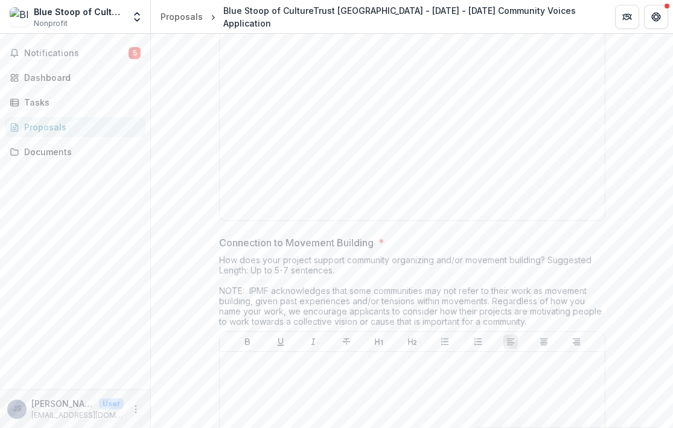
scroll to position [2311, 0]
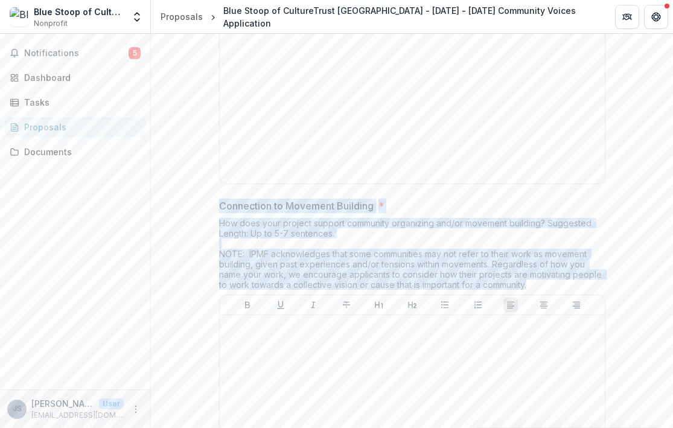
drag, startPoint x: 542, startPoint y: 286, endPoint x: 214, endPoint y: 204, distance: 337.3
copy div "Connection to Movement Building * How does your project support community organ…"
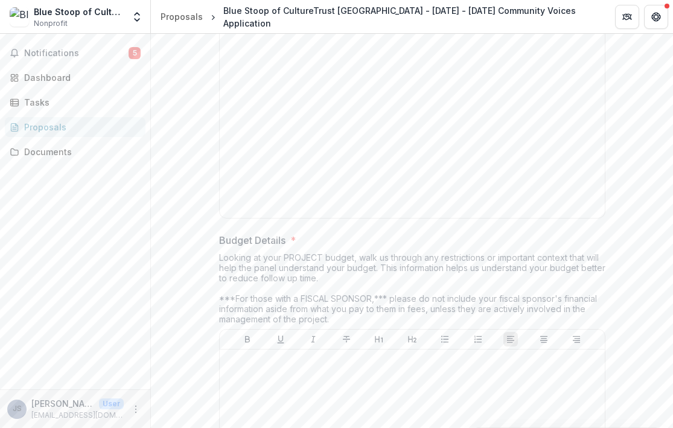
scroll to position [2614, 0]
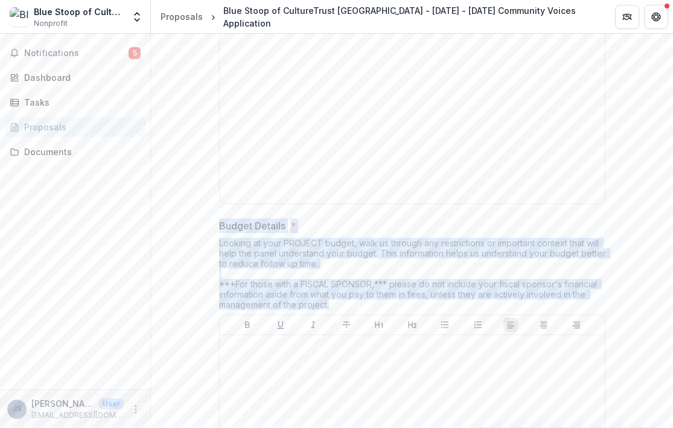
drag, startPoint x: 332, startPoint y: 307, endPoint x: 201, endPoint y: 228, distance: 152.6
copy div "Budget Details * Looking at your PROJECT budget, walk us through any restrictio…"
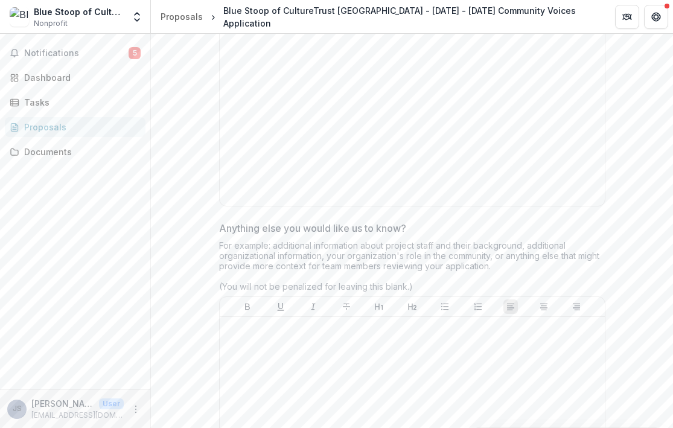
scroll to position [2954, 0]
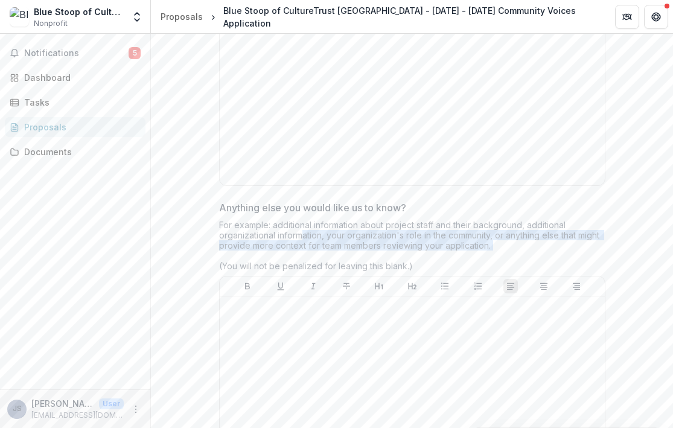
drag, startPoint x: 411, startPoint y: 260, endPoint x: 300, endPoint y: 233, distance: 114.3
click at [299, 233] on div "For example: additional information about project staff and their background, a…" at bounding box center [412, 248] width 386 height 56
click at [300, 233] on div "For example: additional information about project staff and their background, a…" at bounding box center [412, 248] width 386 height 56
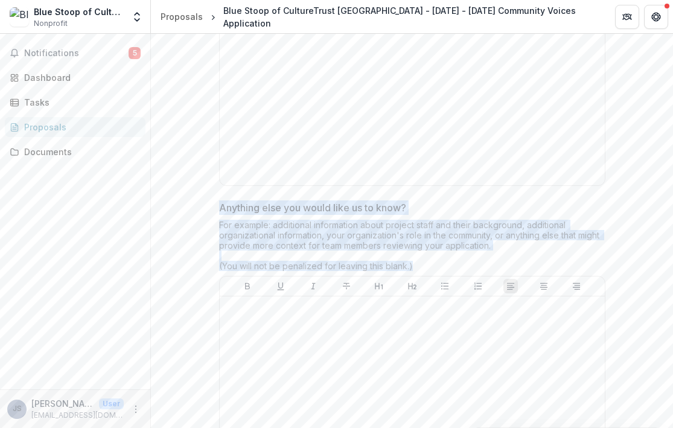
drag, startPoint x: 411, startPoint y: 266, endPoint x: 209, endPoint y: 202, distance: 212.0
copy div "Anything else you would like us to know? For example: additional information ab…"
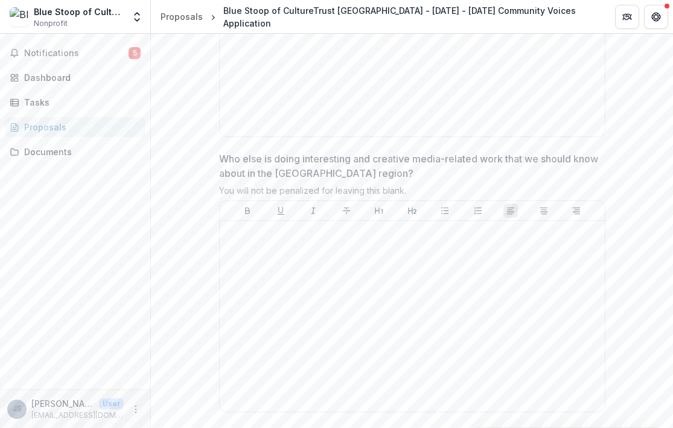
scroll to position [3348, 0]
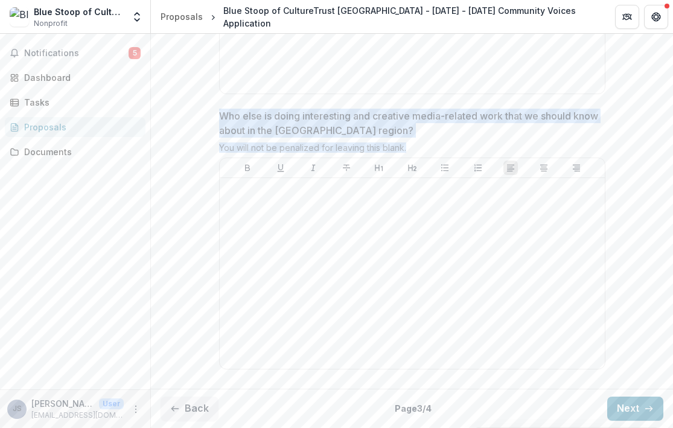
drag, startPoint x: 411, startPoint y: 148, endPoint x: 210, endPoint y: 121, distance: 202.3
copy div "Who else is doing interesting and creative media-related work that we should kn…"
click at [635, 406] on button "Next" at bounding box center [636, 409] width 56 height 24
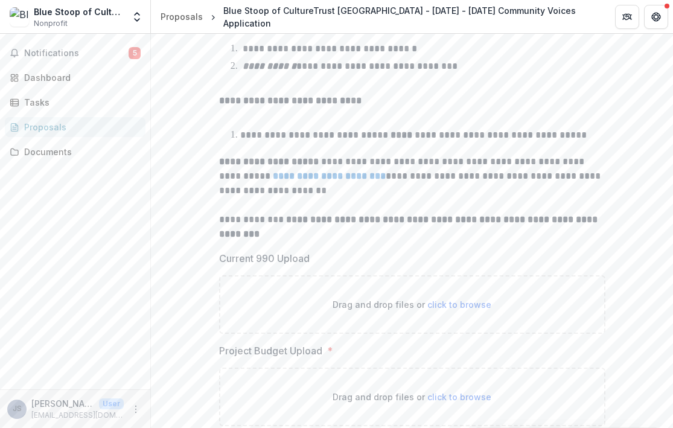
scroll to position [293, 0]
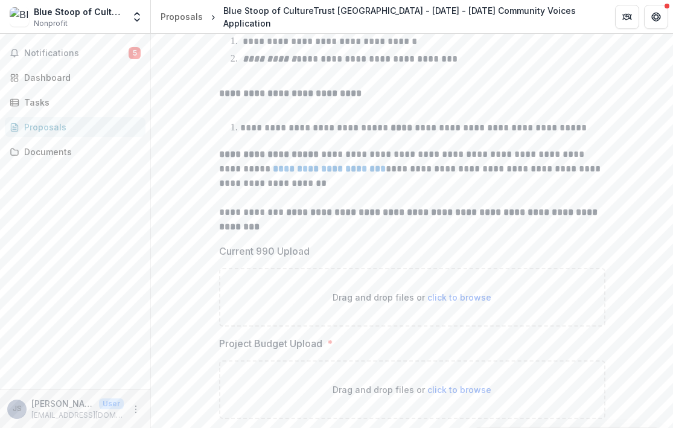
click at [229, 205] on p at bounding box center [412, 198] width 386 height 14
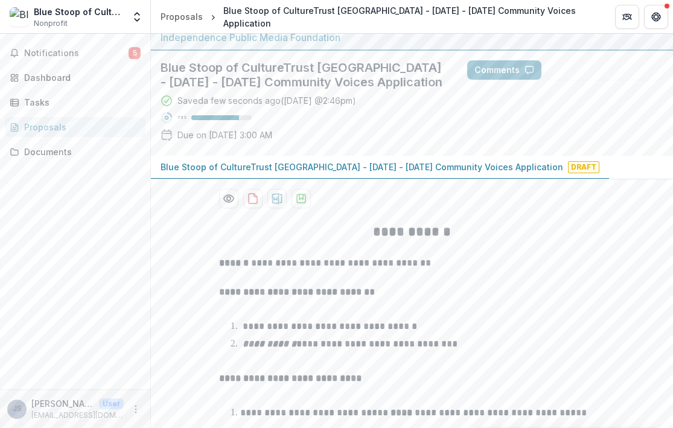
scroll to position [0, 0]
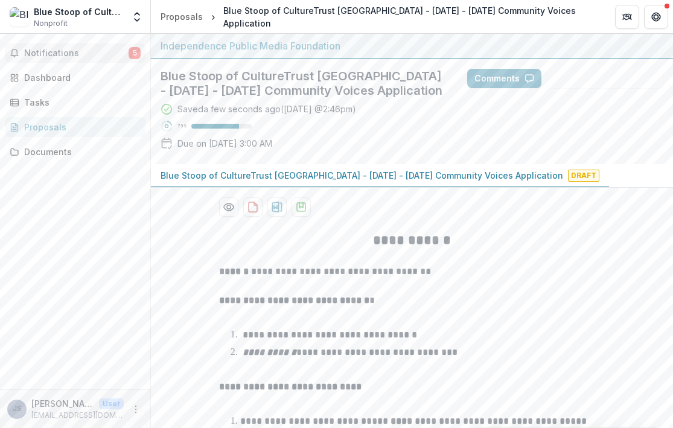
click at [56, 62] on button "Notifications 5" at bounding box center [75, 52] width 141 height 19
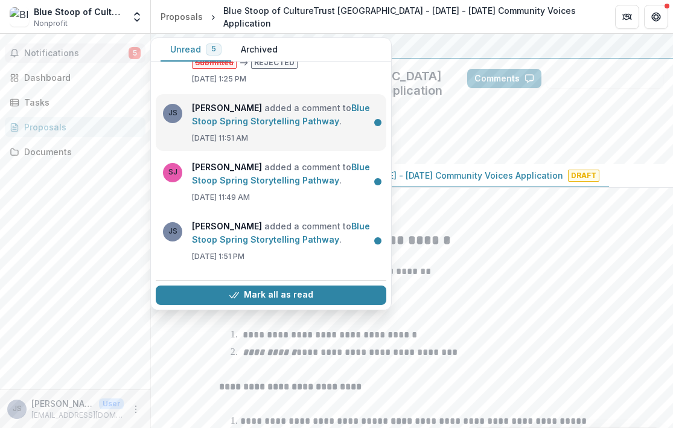
scroll to position [47, 0]
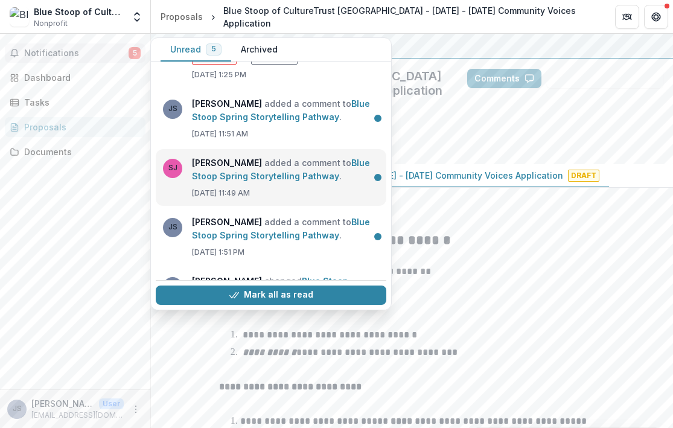
click at [286, 181] on link "Blue Stoop Spring Storytelling Pathway" at bounding box center [281, 170] width 178 height 24
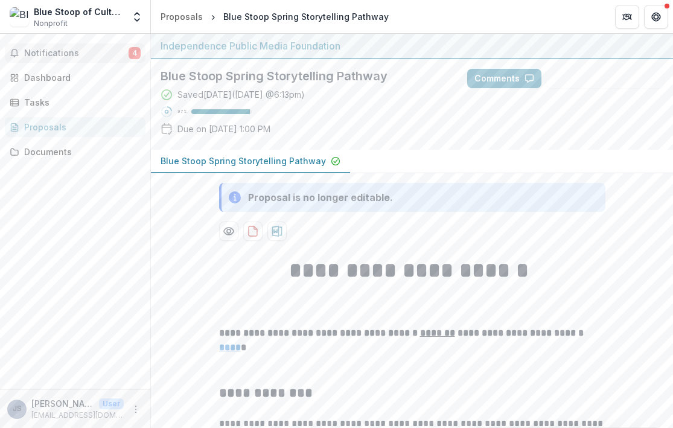
click at [85, 54] on span "Notifications" at bounding box center [76, 53] width 104 height 10
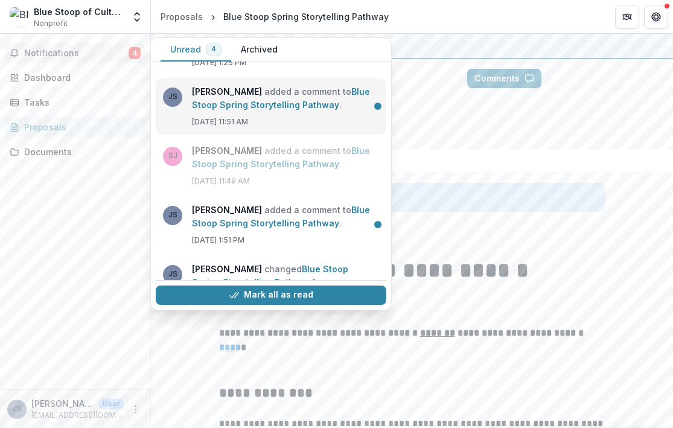
scroll to position [118, 0]
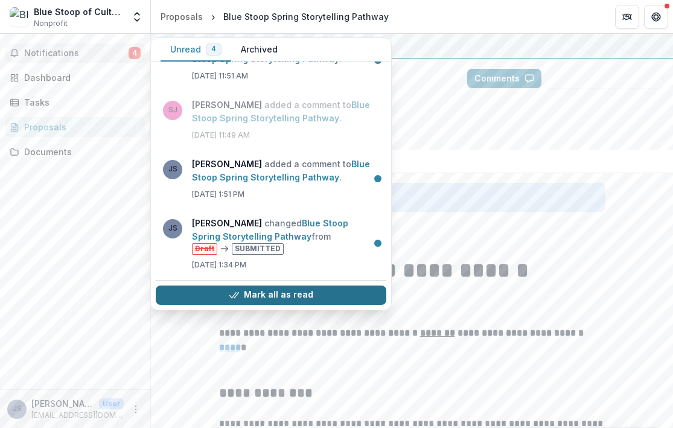
click at [296, 297] on button "Mark all as read" at bounding box center [271, 295] width 231 height 19
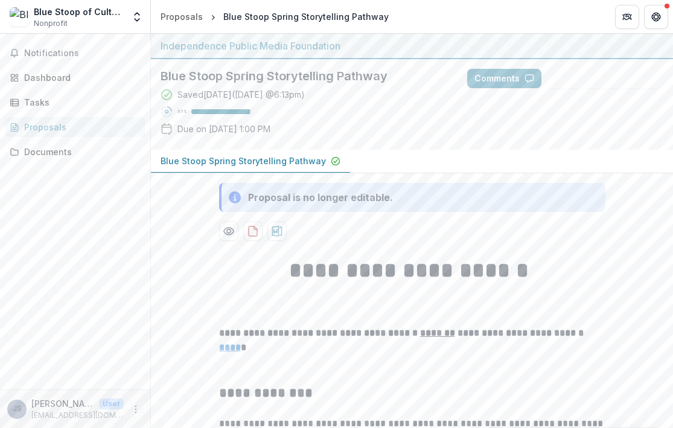
click at [37, 107] on div "Tasks" at bounding box center [80, 102] width 112 height 13
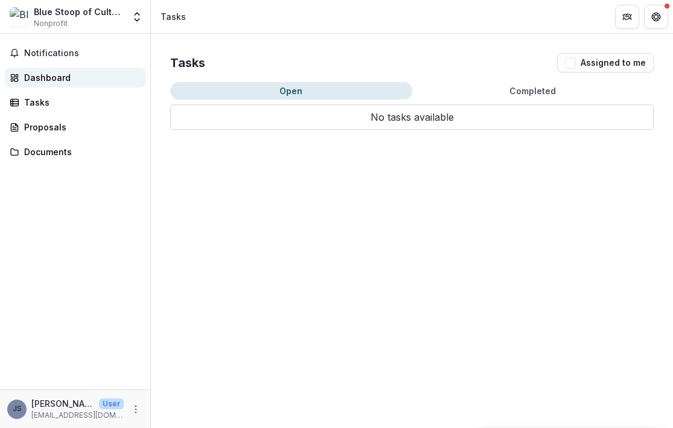
click at [47, 78] on div "Dashboard" at bounding box center [80, 77] width 112 height 13
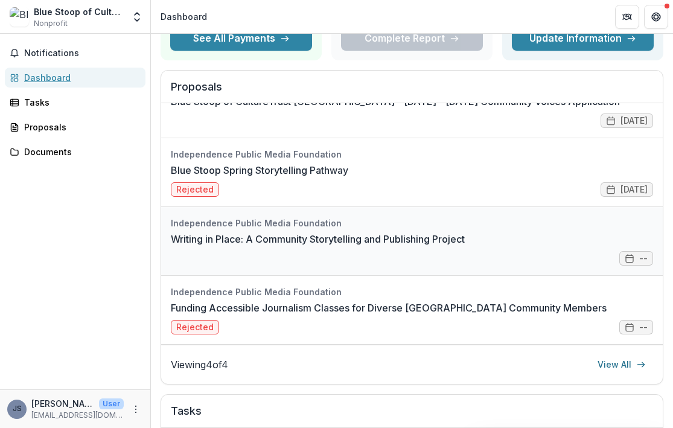
scroll to position [153, 0]
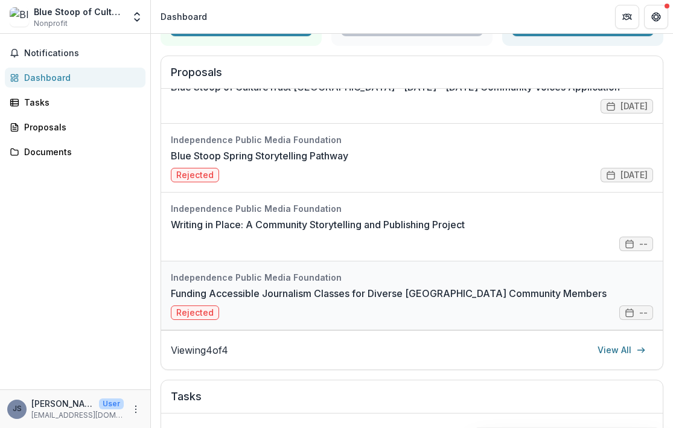
click at [323, 301] on link "Funding Accessible Journalism Classes for Diverse [GEOGRAPHIC_DATA] Community M…" at bounding box center [389, 293] width 436 height 14
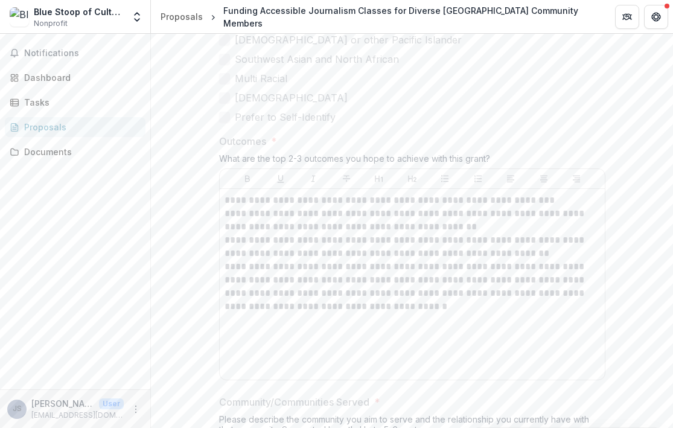
scroll to position [624, 0]
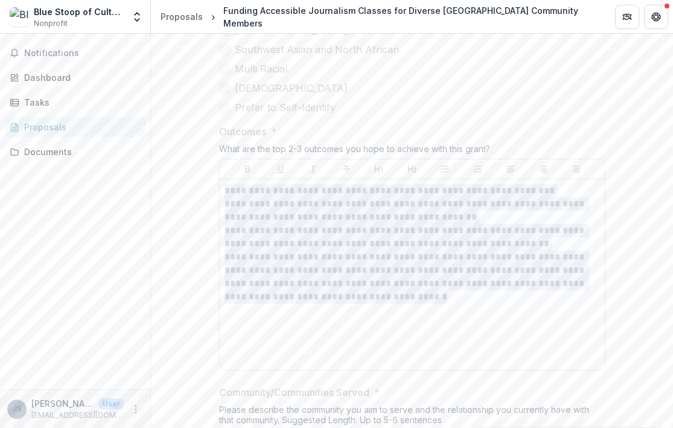
drag, startPoint x: 444, startPoint y: 296, endPoint x: 181, endPoint y: 178, distance: 288.7
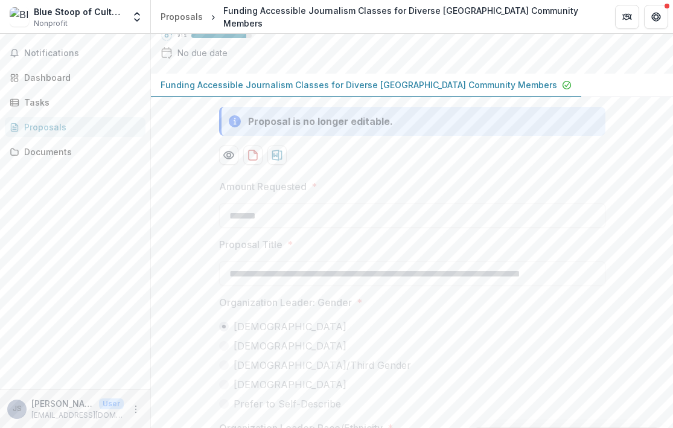
scroll to position [0, 0]
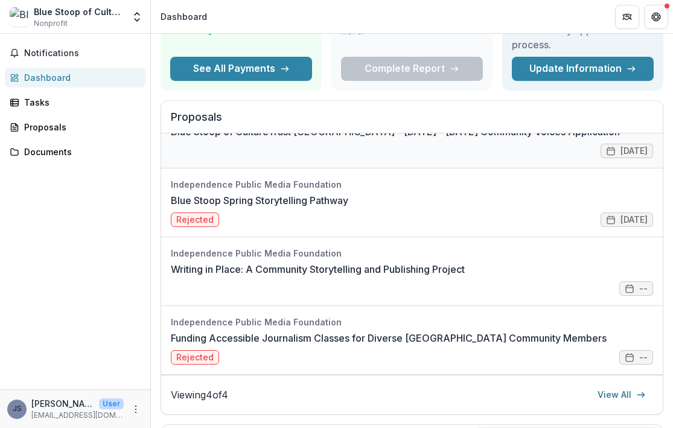
scroll to position [112, 0]
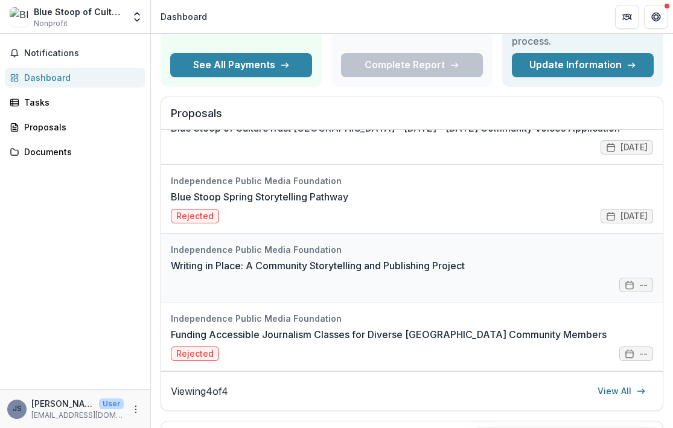
click at [237, 260] on link "Writing in Place: A Community Storytelling and Publishing Project" at bounding box center [318, 265] width 294 height 14
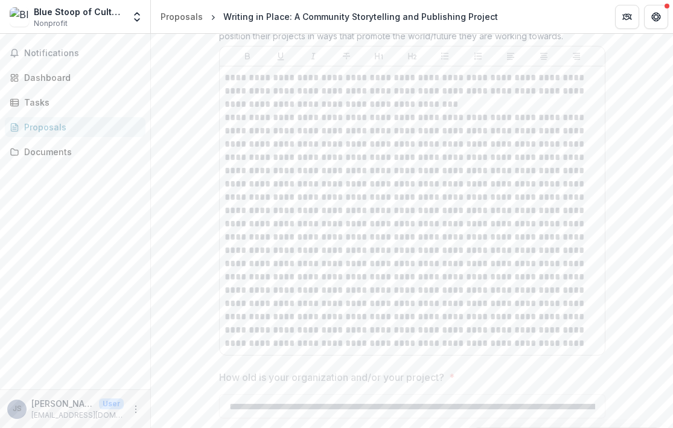
scroll to position [3088, 0]
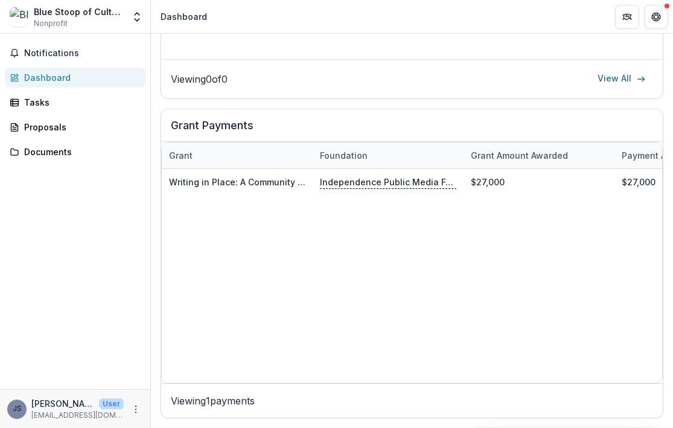
scroll to position [689, 0]
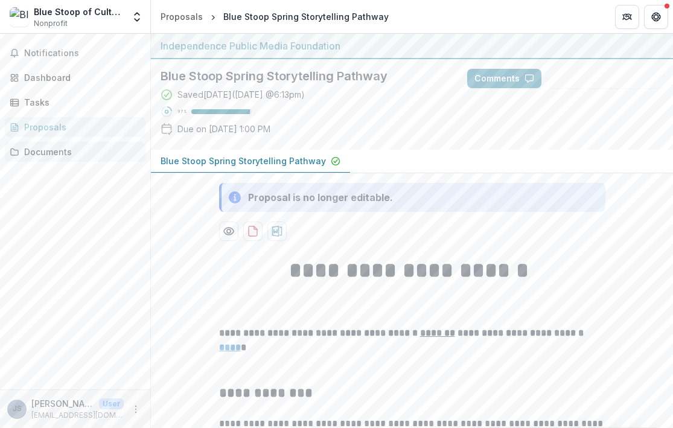
click at [34, 152] on div "Documents" at bounding box center [80, 152] width 112 height 13
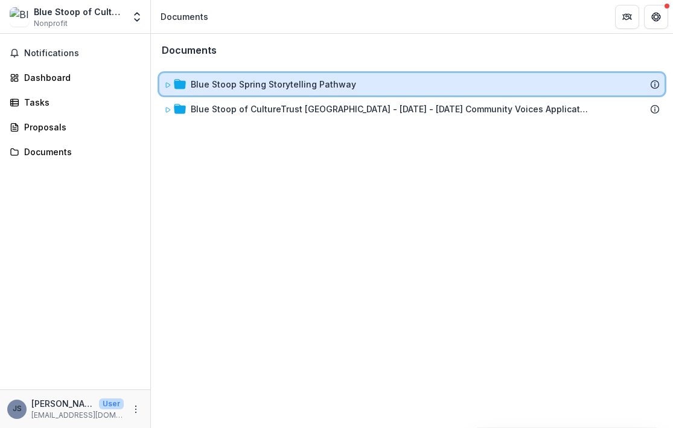
click at [165, 84] on icon at bounding box center [167, 85] width 7 height 7
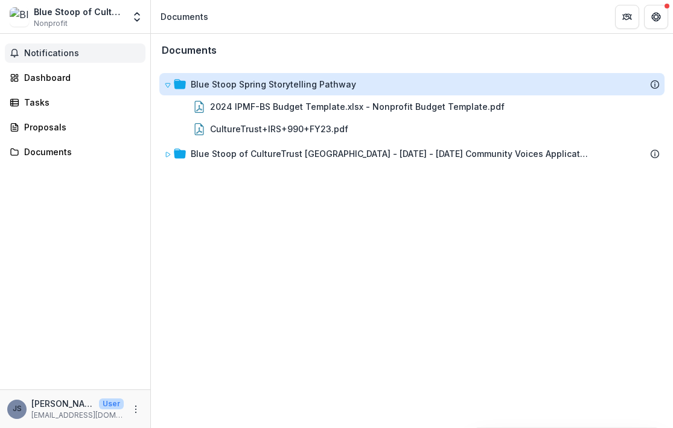
click at [26, 59] on button "Notifications" at bounding box center [75, 52] width 141 height 19
click at [35, 80] on div "Dashboard" at bounding box center [80, 77] width 112 height 13
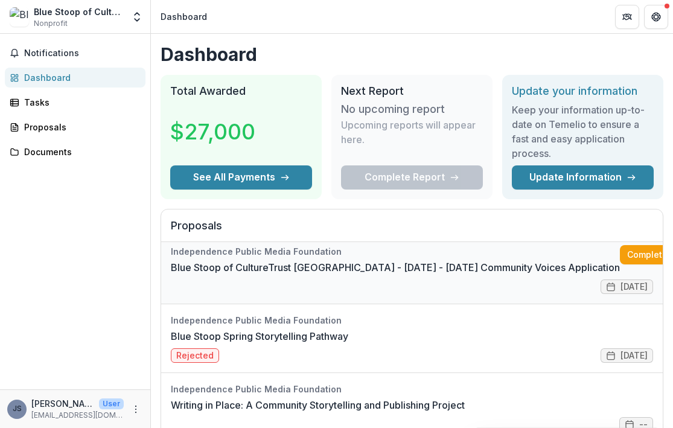
scroll to position [7, 11]
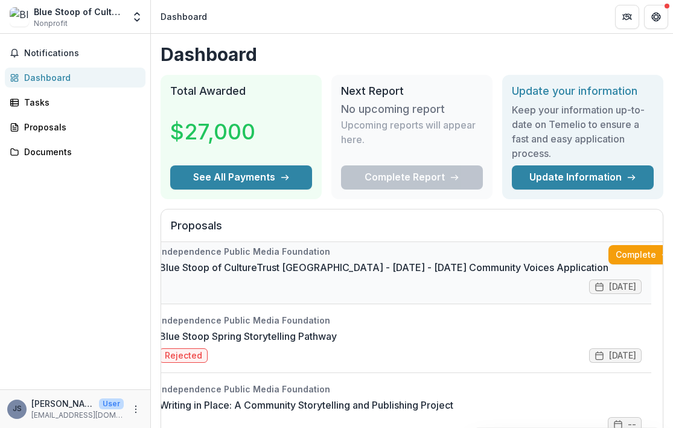
click at [452, 275] on link "Blue Stoop of CultureTrust [GEOGRAPHIC_DATA] - [DATE] - [DATE] Community Voices…" at bounding box center [383, 267] width 449 height 14
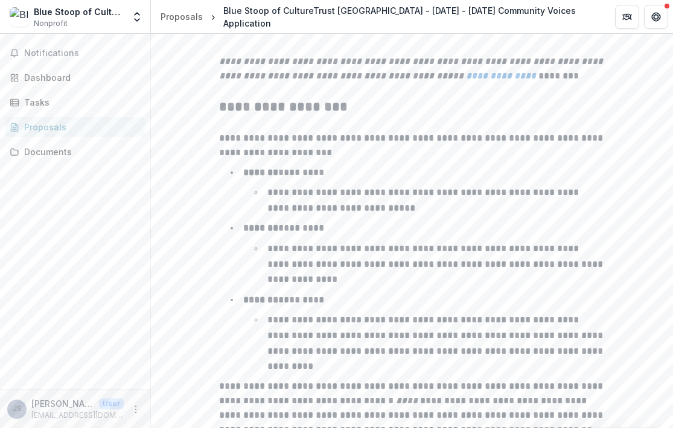
scroll to position [2000, 0]
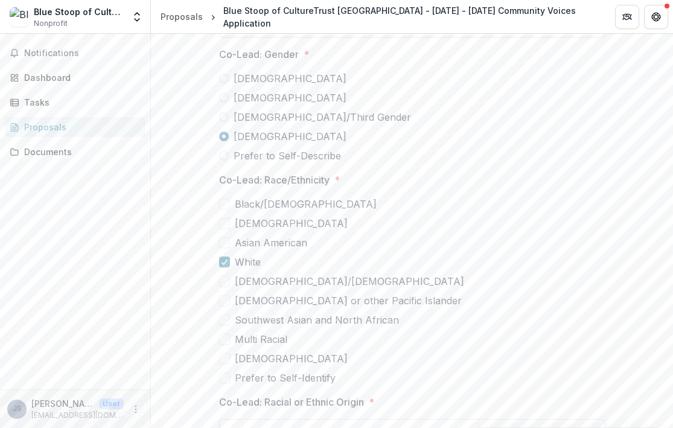
scroll to position [3681, 0]
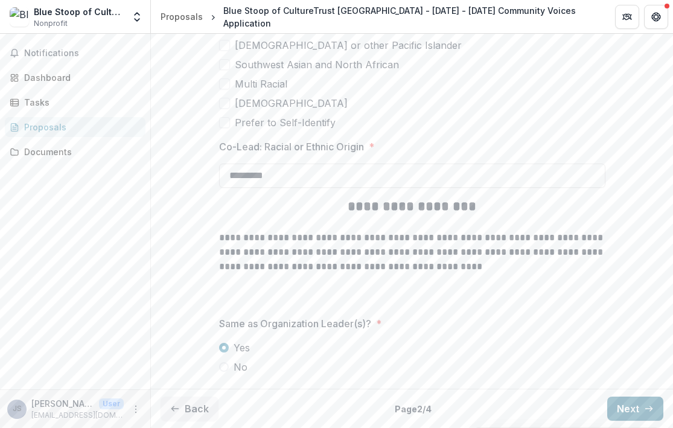
click at [625, 409] on button "Next" at bounding box center [636, 409] width 56 height 24
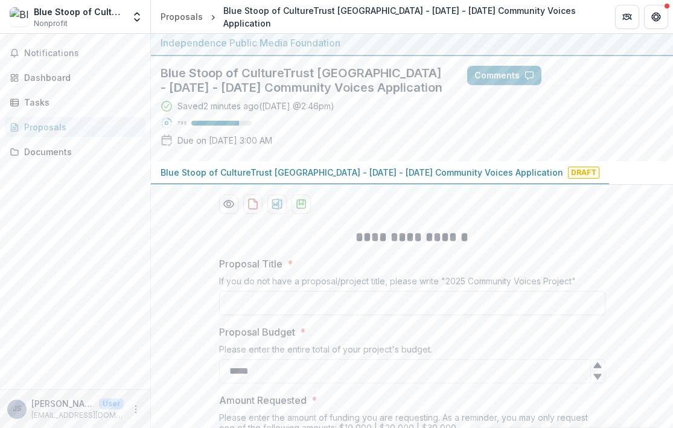
scroll to position [0, 0]
